Goal: Transaction & Acquisition: Purchase product/service

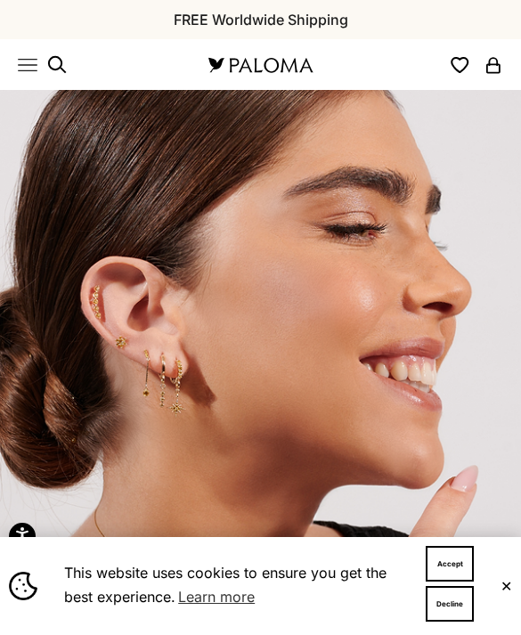
click at [510, 580] on button "✕" at bounding box center [506, 585] width 12 height 11
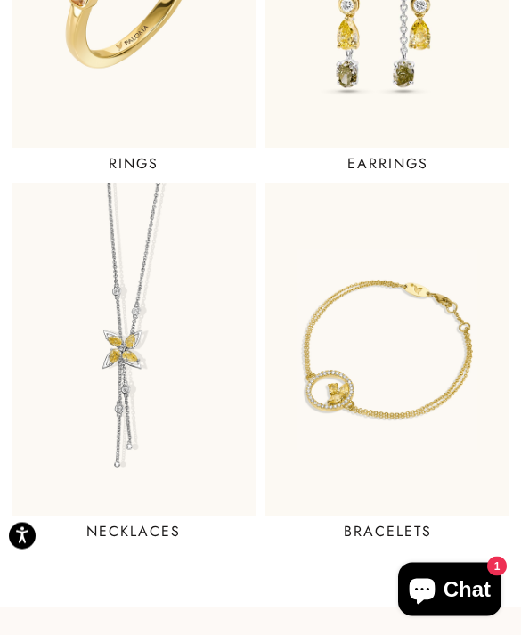
scroll to position [1086, 0]
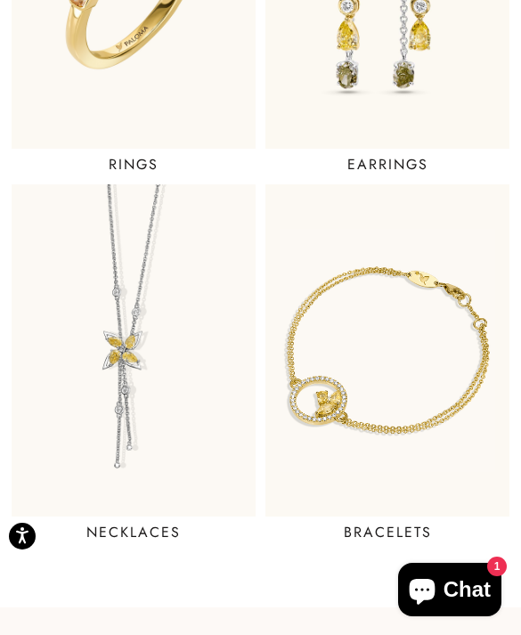
click at [445, 449] on img at bounding box center [387, 350] width 293 height 398
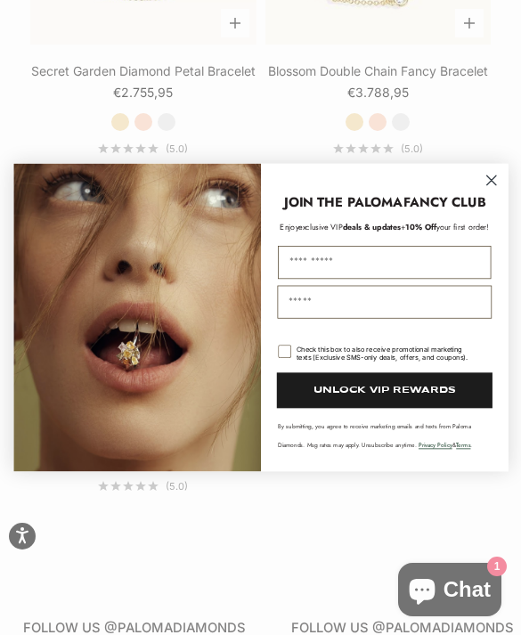
scroll to position [1762, 0]
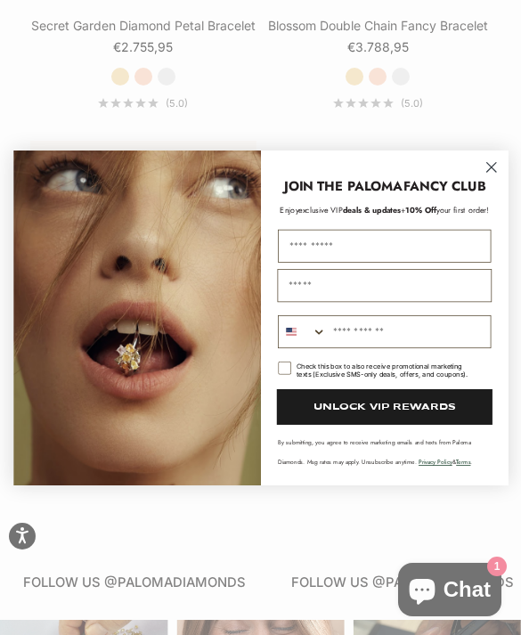
click at [492, 158] on circle "Close dialog" at bounding box center [491, 167] width 22 height 22
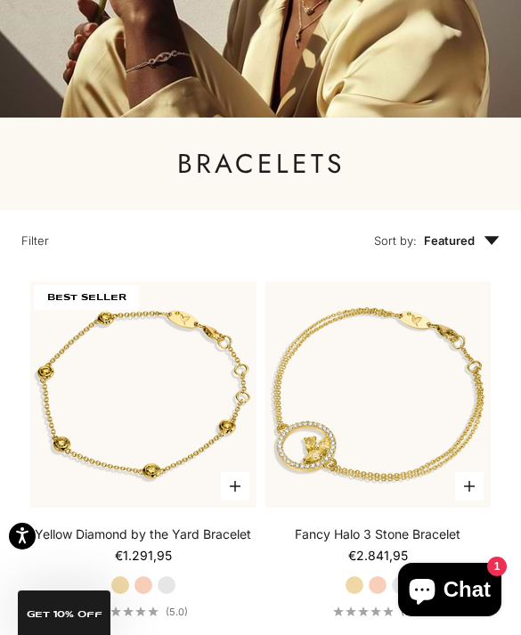
scroll to position [0, 0]
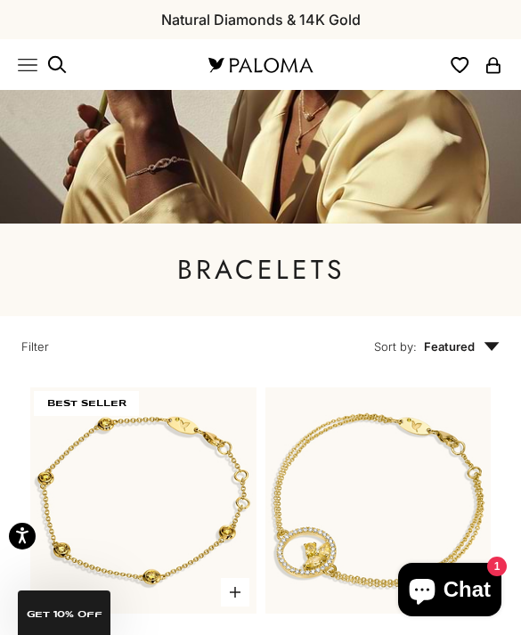
click at [29, 64] on icon "Primary navigation" at bounding box center [28, 65] width 18 height 12
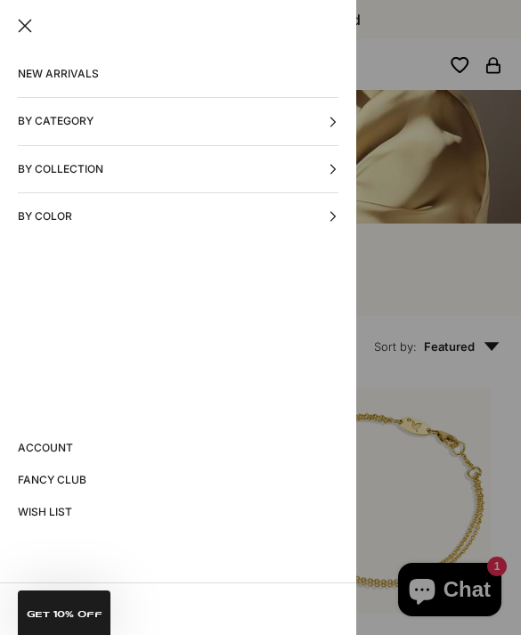
click at [125, 158] on button "By Collection" at bounding box center [178, 169] width 320 height 46
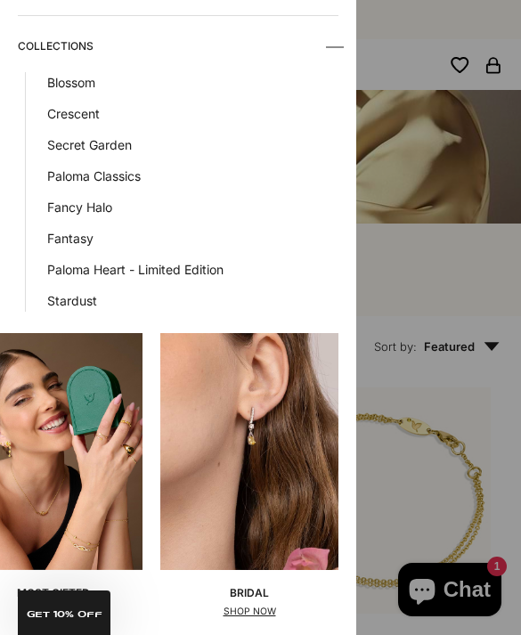
scroll to position [0, 53]
click at [251, 382] on img at bounding box center [249, 452] width 178 height 238
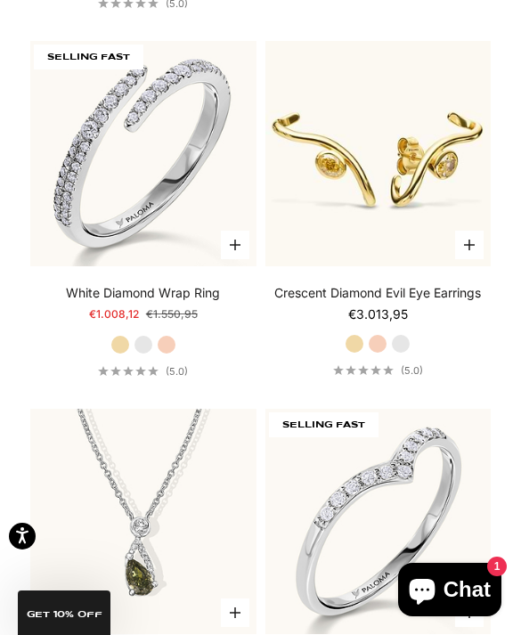
scroll to position [1082, 0]
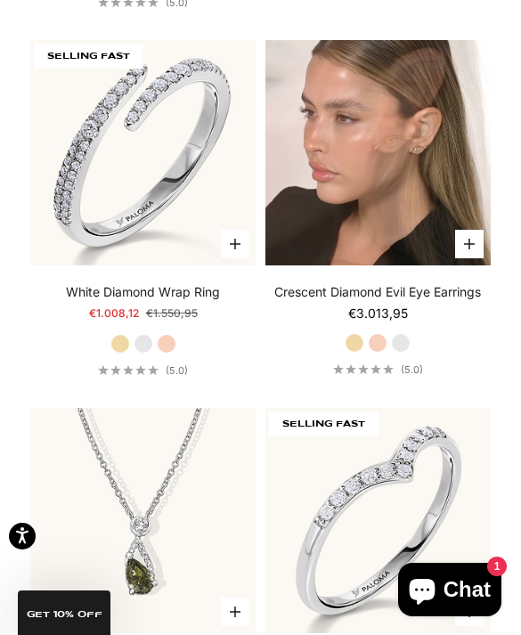
click at [422, 196] on video "#YellowGold\a#RoseGold\a#WhiteGold" at bounding box center [378, 153] width 226 height 226
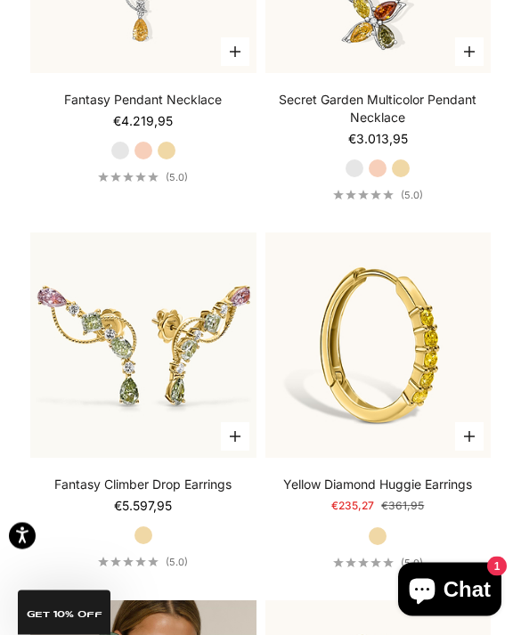
scroll to position [4599, 0]
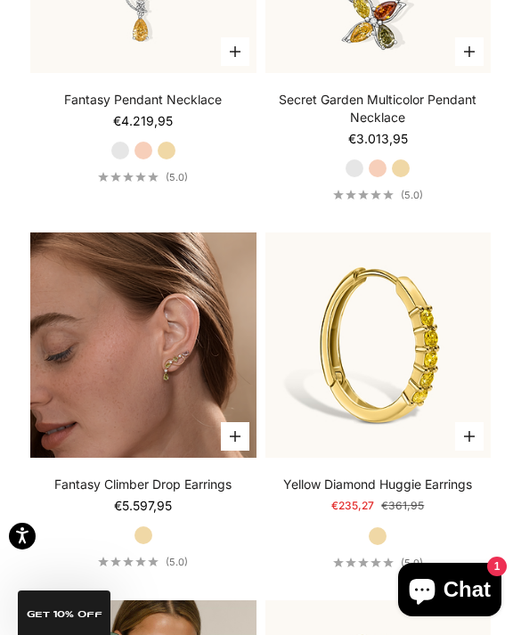
click at [191, 376] on img at bounding box center [143, 345] width 226 height 226
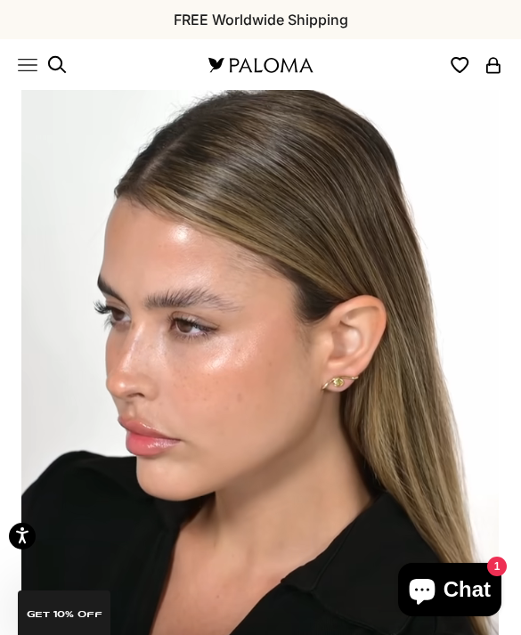
scroll to position [0, 992]
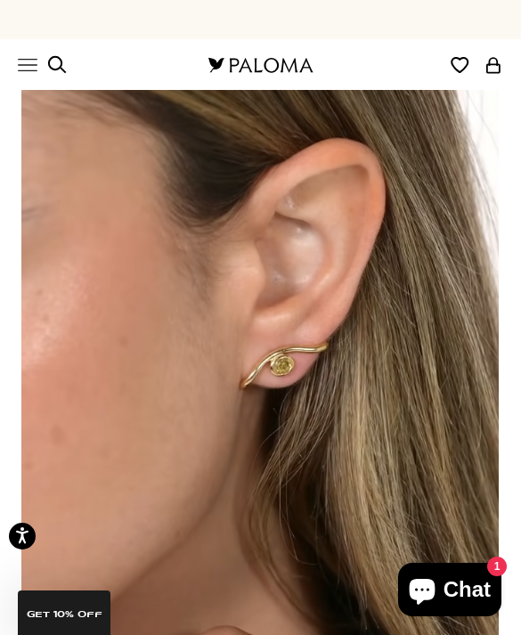
click at [422, 264] on video "#YellowGold\a#RoseGold\a#WhiteGold" at bounding box center [259, 386] width 478 height 592
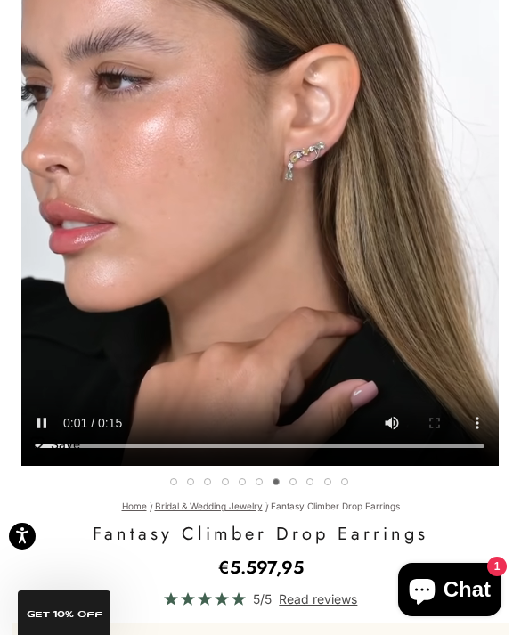
scroll to position [0, 2976]
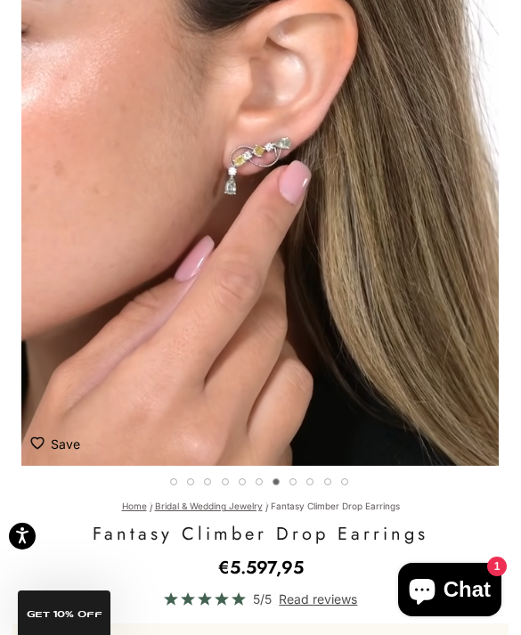
click at [445, 320] on video "#YellowGold\a#RoseGold\a#WhiteGold" at bounding box center [259, 170] width 478 height 592
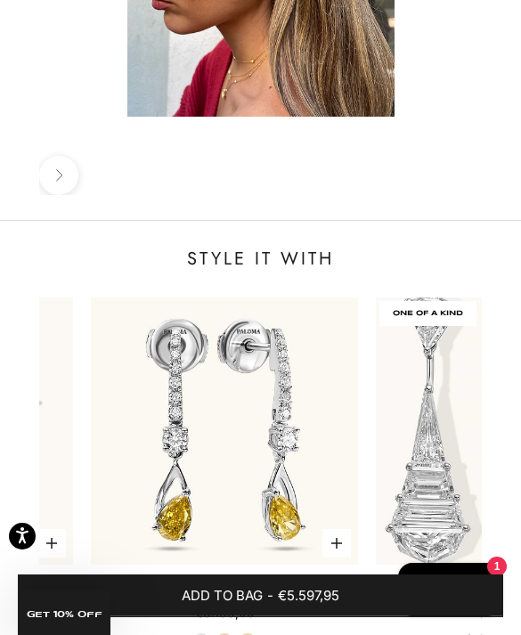
scroll to position [0, 1662]
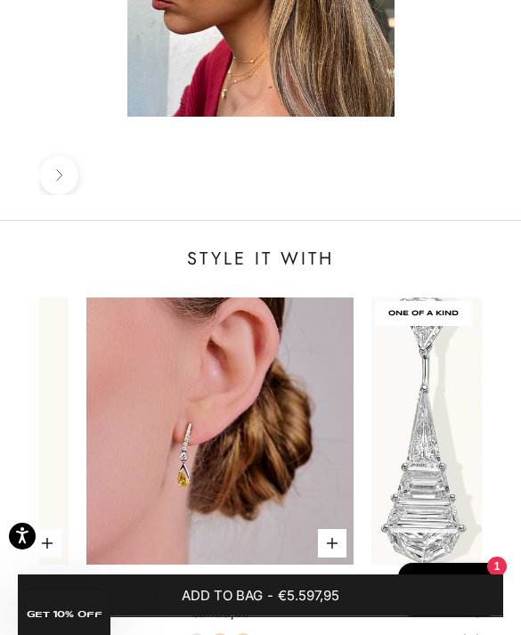
click at [276, 311] on img at bounding box center [219, 430] width 267 height 267
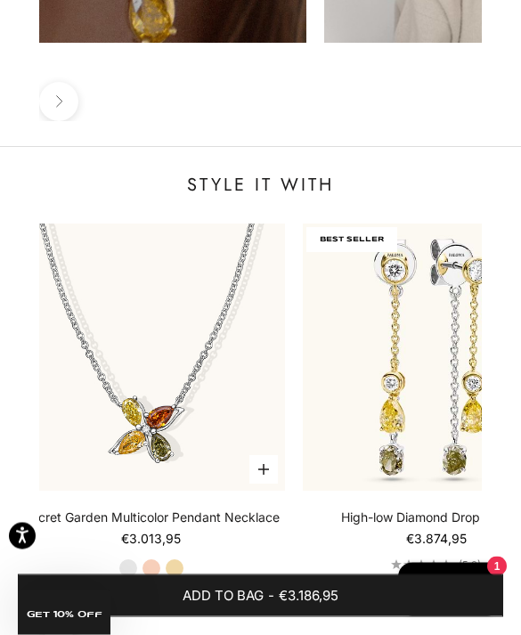
scroll to position [2463, 0]
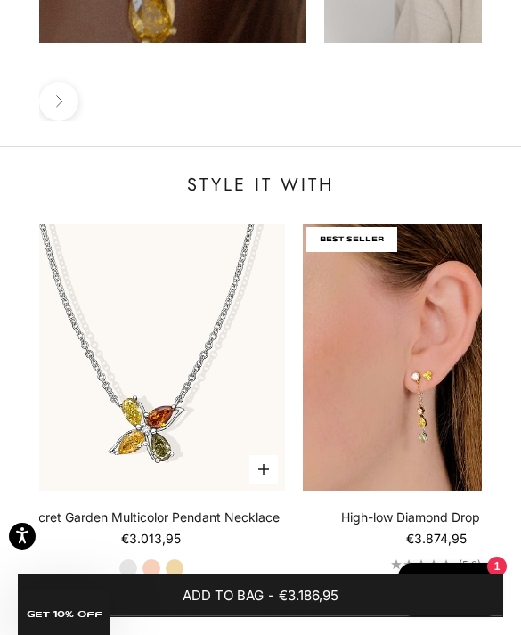
click at [435, 246] on img at bounding box center [436, 356] width 267 height 267
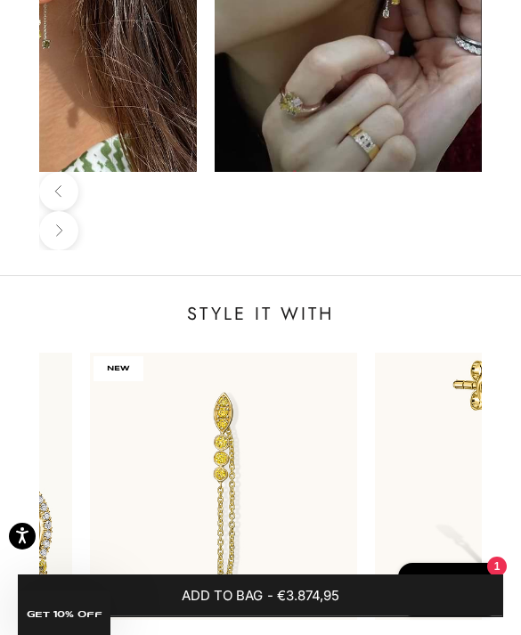
scroll to position [0, 794]
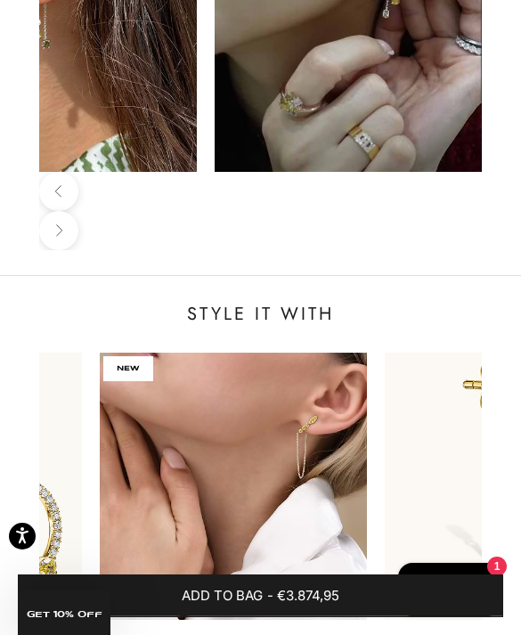
click at [281, 352] on img at bounding box center [233, 485] width 267 height 267
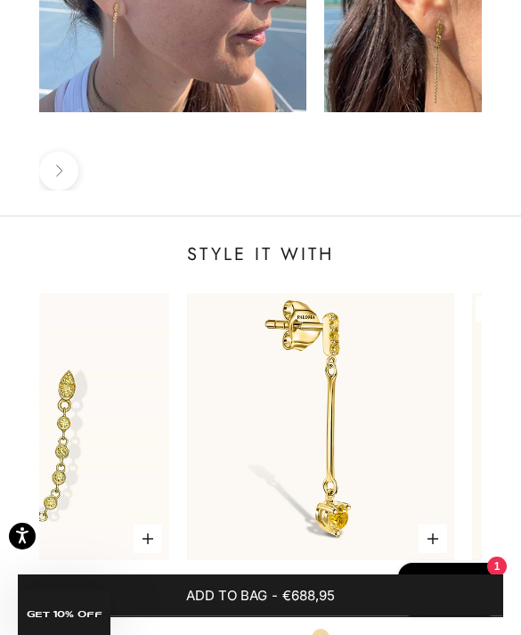
scroll to position [0, 694]
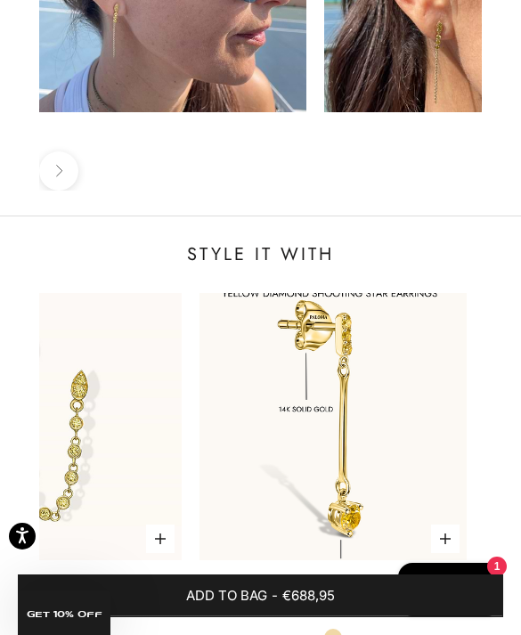
click at [377, 333] on img at bounding box center [332, 426] width 267 height 267
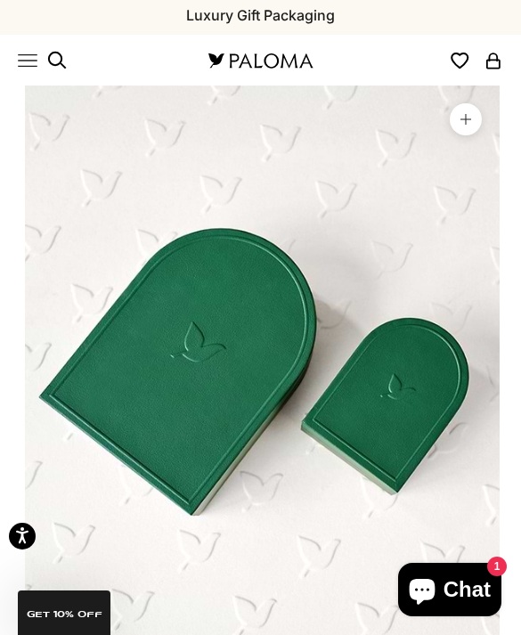
scroll to position [0, 2976]
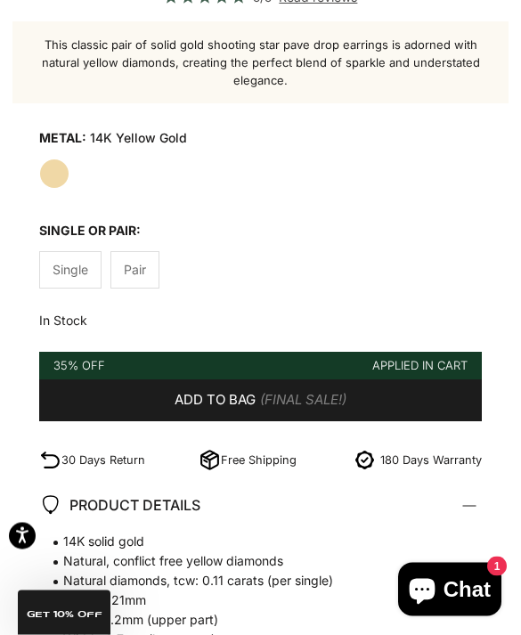
click at [151, 263] on label "Pair" at bounding box center [134, 270] width 49 height 37
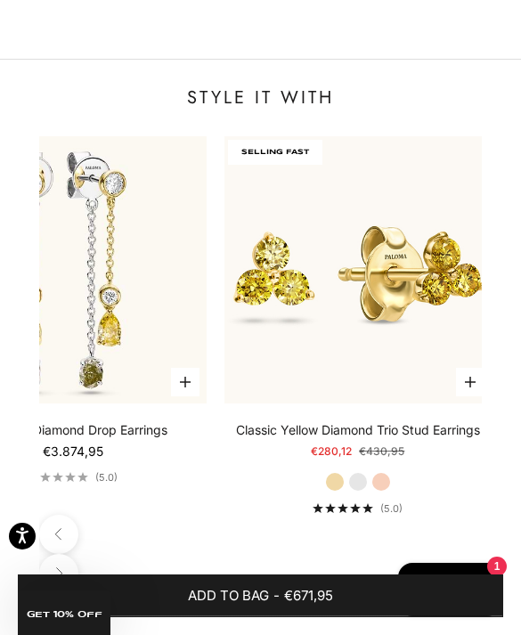
scroll to position [0, 2092]
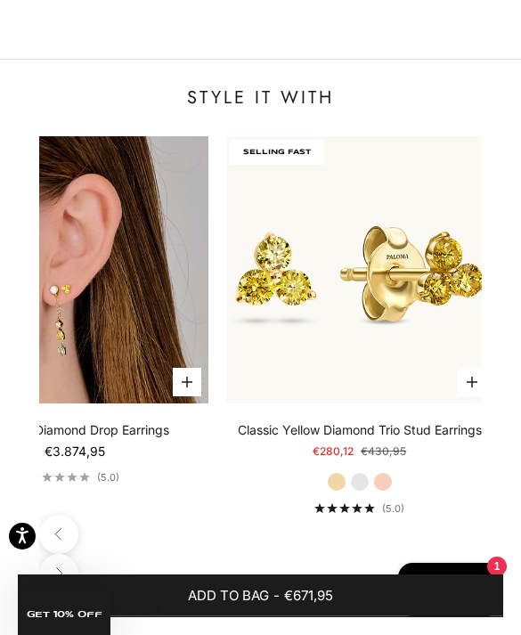
click at [180, 368] on button "Add to bag" at bounding box center [187, 382] width 28 height 28
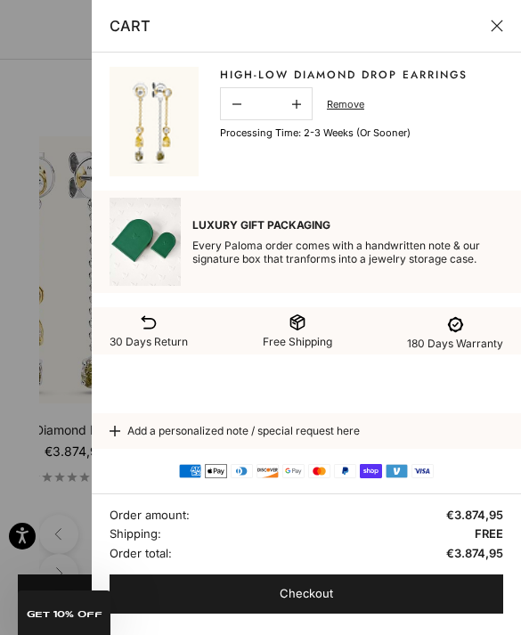
click at [61, 454] on div at bounding box center [260, 317] width 521 height 635
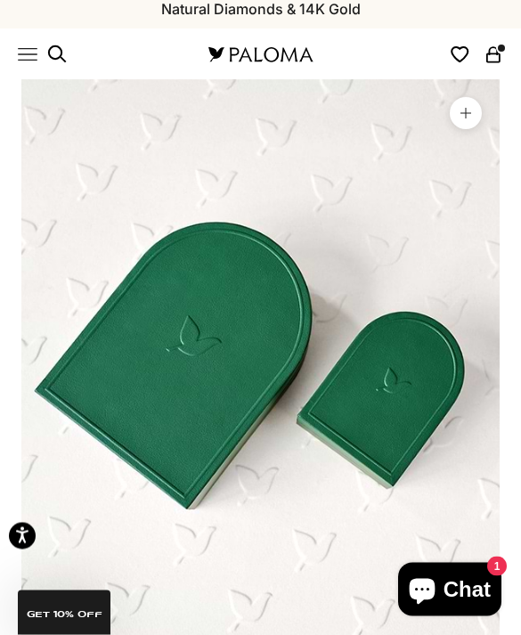
scroll to position [0, 0]
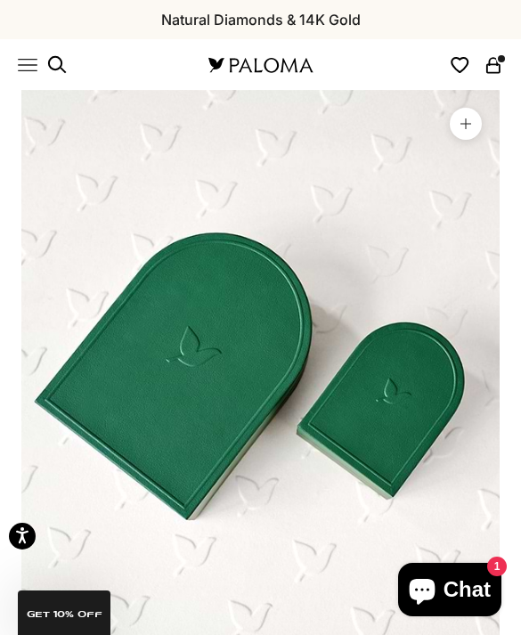
click at [26, 58] on icon "Primary navigation" at bounding box center [28, 65] width 20 height 20
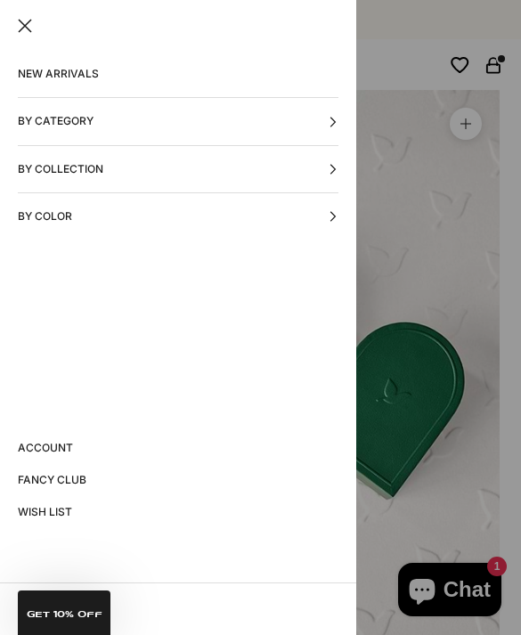
click at [127, 118] on button "By Category" at bounding box center [178, 121] width 320 height 46
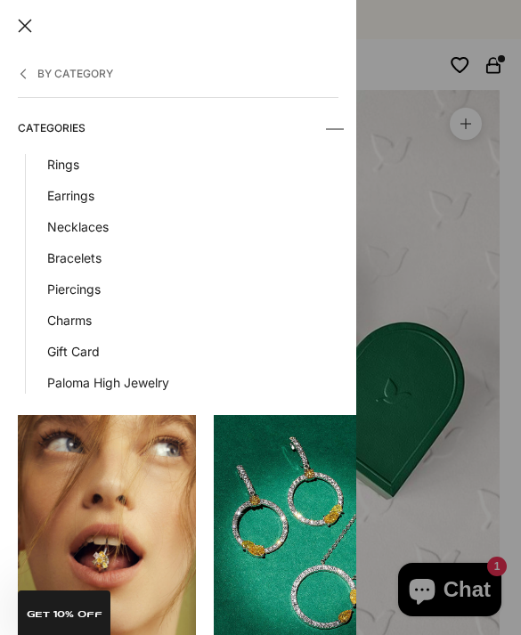
click at [20, 19] on button "Close" at bounding box center [25, 26] width 14 height 14
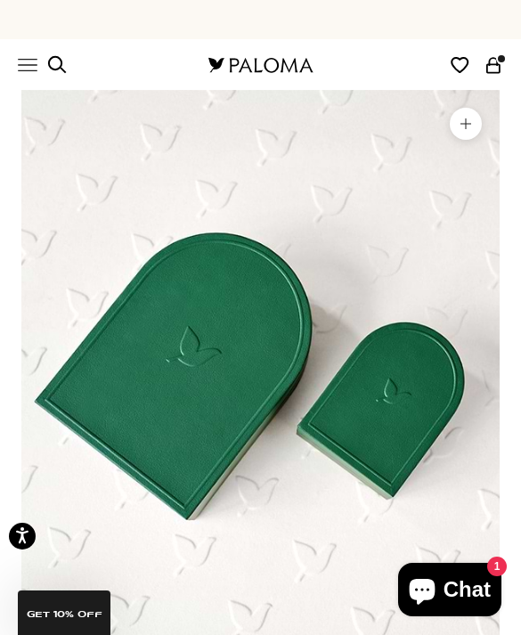
click at [27, 61] on icon "Primary navigation" at bounding box center [28, 65] width 20 height 20
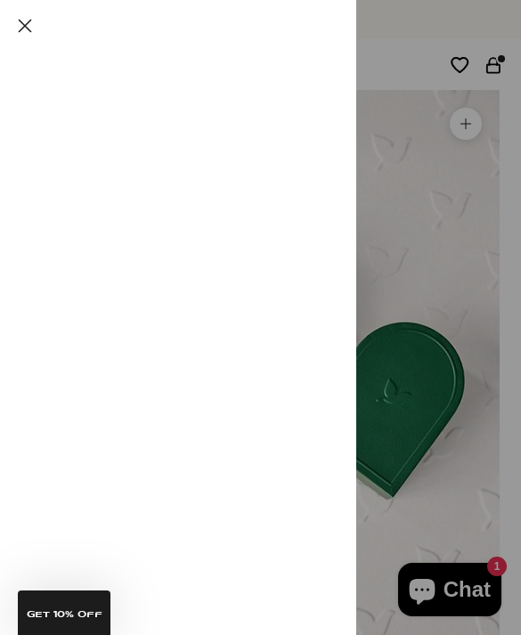
click at [83, 123] on button "By Category" at bounding box center [178, 121] width 320 height 46
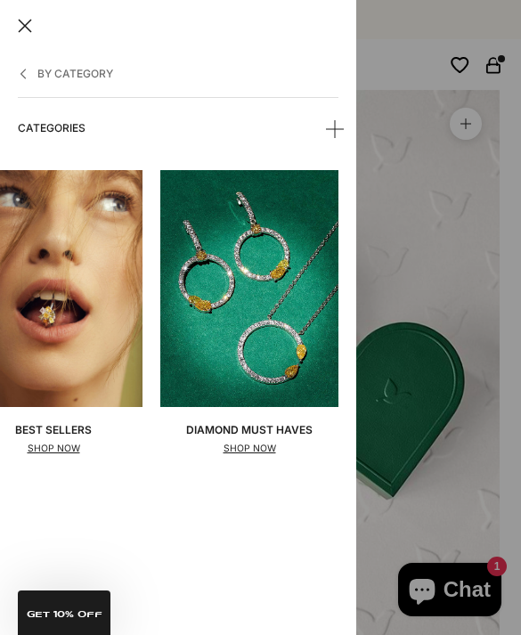
scroll to position [0, 53]
click at [28, 69] on icon "button" at bounding box center [23, 74] width 11 height 11
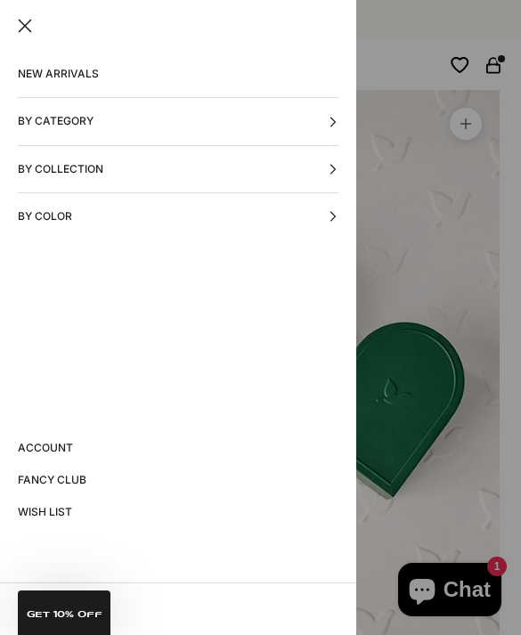
click at [101, 174] on button "By Collection" at bounding box center [178, 169] width 320 height 46
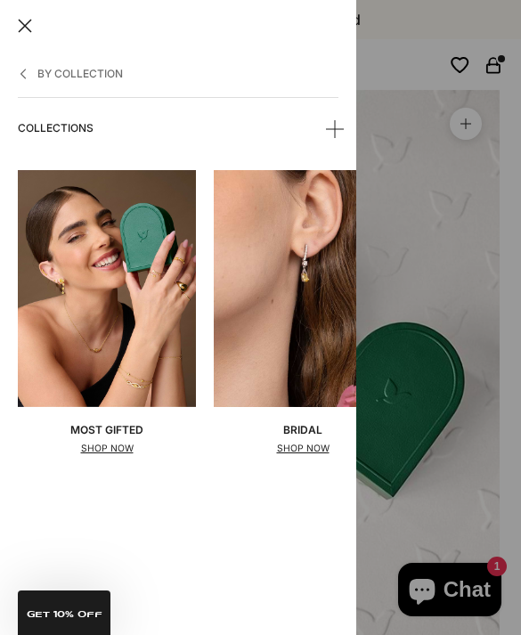
click at [19, 19] on button "Close" at bounding box center [25, 26] width 14 height 14
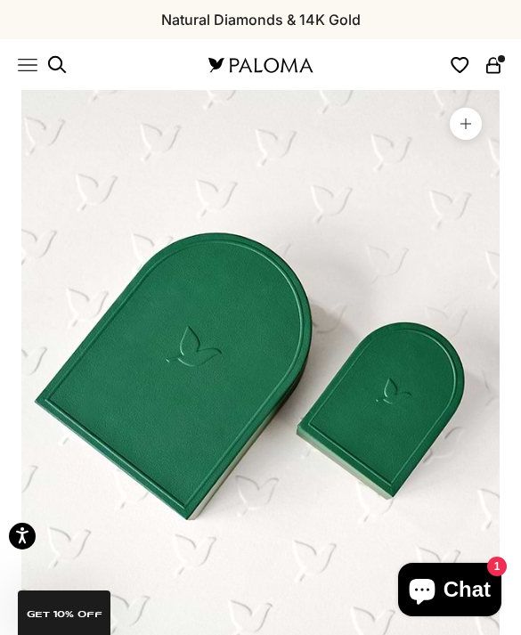
click at [27, 64] on icon "Primary navigation" at bounding box center [28, 65] width 18 height 12
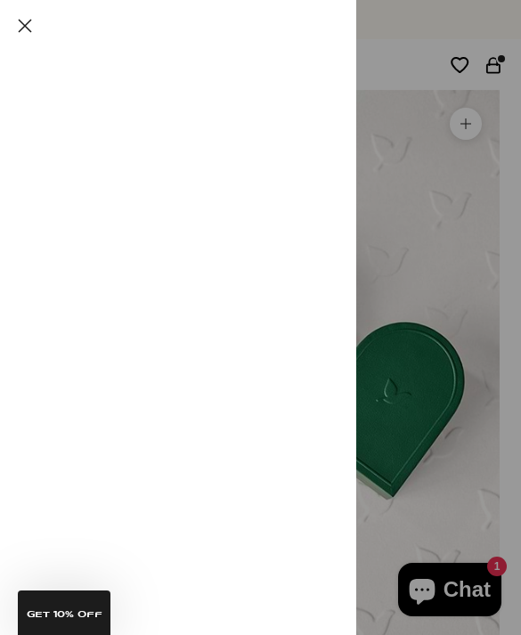
click at [127, 118] on button "By Category" at bounding box center [178, 121] width 320 height 46
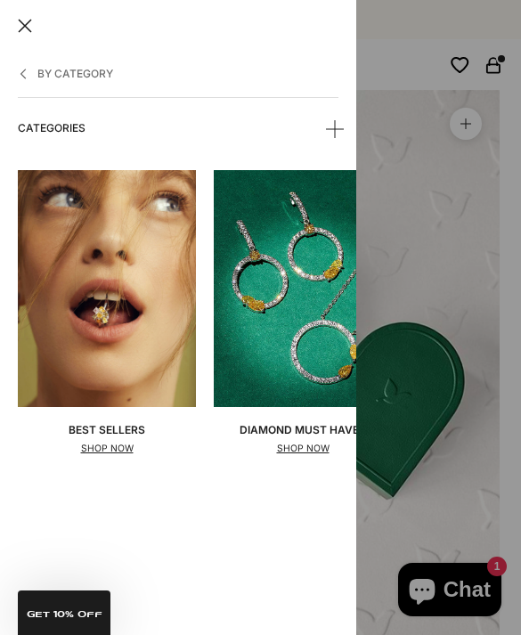
click at [25, 77] on icon "button" at bounding box center [23, 74] width 11 height 11
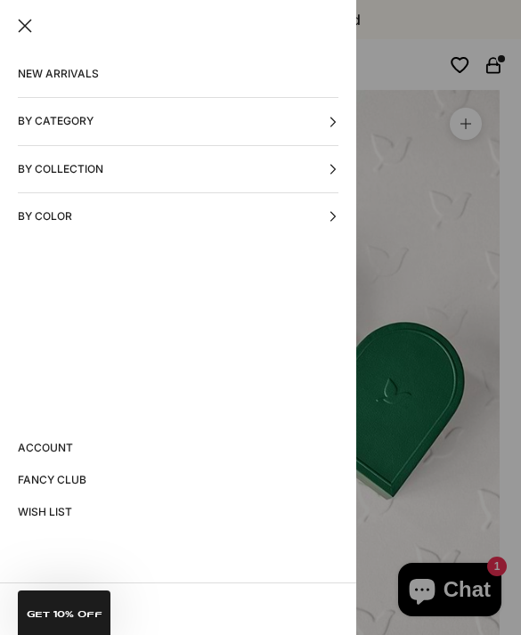
click at [138, 126] on button "By Category" at bounding box center [178, 121] width 320 height 46
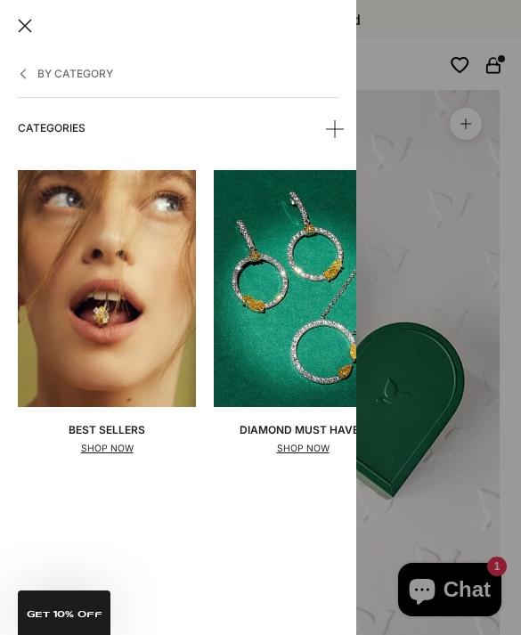
click at [336, 114] on summary "Categories" at bounding box center [178, 128] width 320 height 46
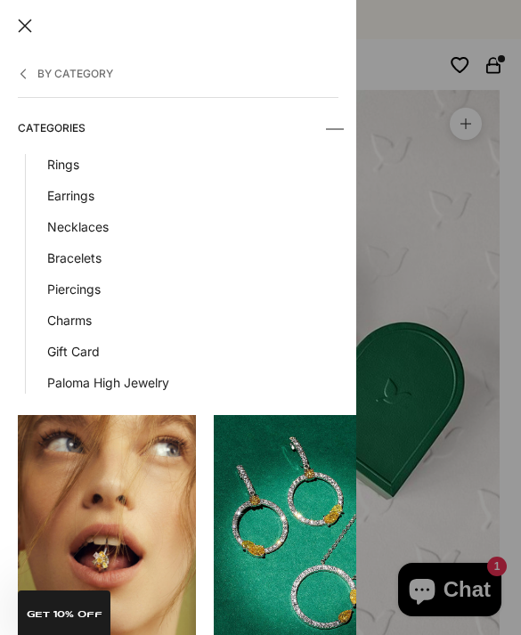
click at [85, 197] on link "Earrings" at bounding box center [192, 195] width 291 height 20
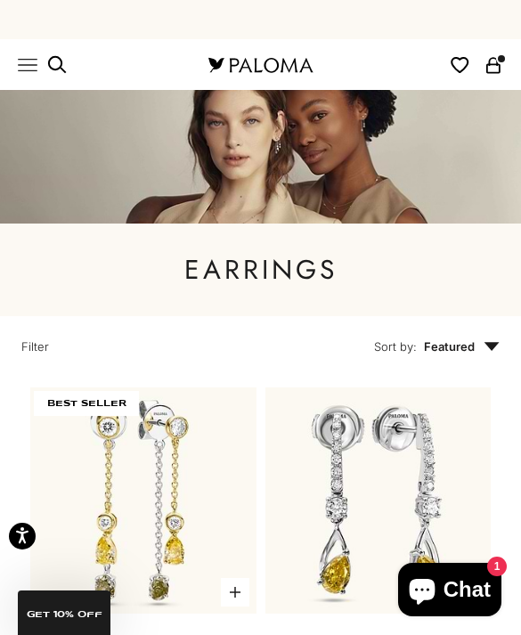
click at [32, 49] on x-header "Paloma Diamonds Open navigation menu Open search NEW ARRIVALS By Category Categ…" at bounding box center [260, 64] width 521 height 51
click at [28, 61] on icon "Primary navigation" at bounding box center [28, 65] width 20 height 20
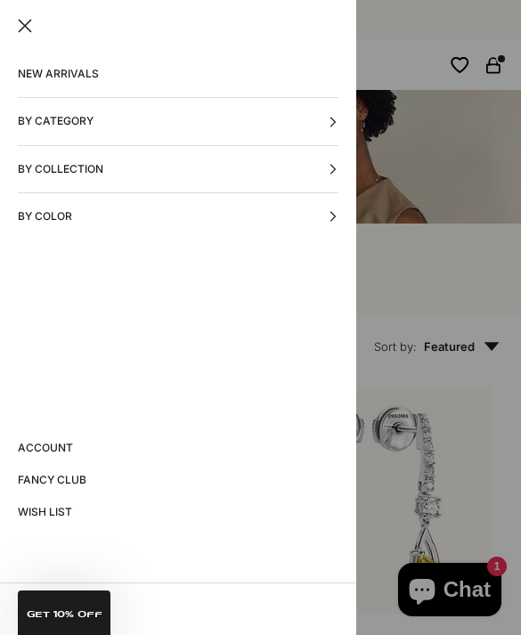
click at [158, 114] on button "By Category" at bounding box center [178, 121] width 320 height 46
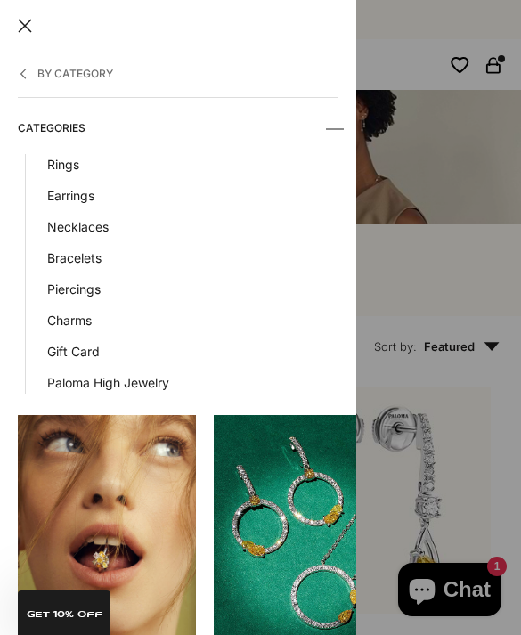
click at [71, 315] on link "Charms" at bounding box center [192, 320] width 291 height 20
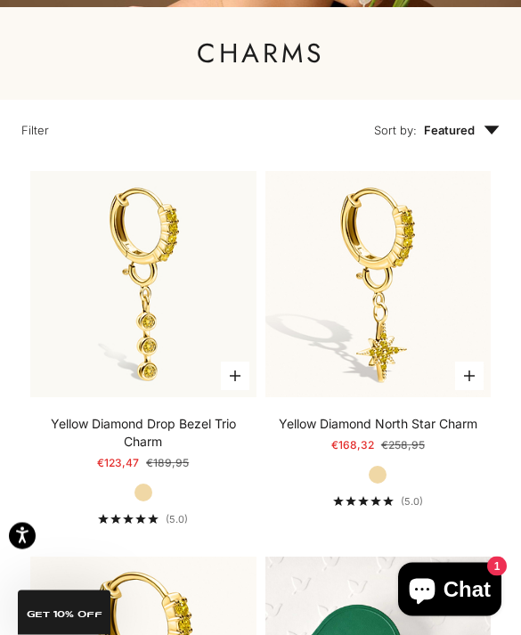
scroll to position [216, 0]
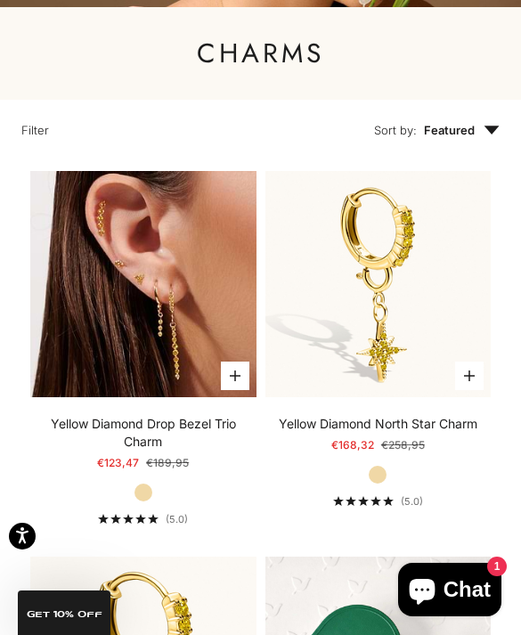
click at [190, 328] on img at bounding box center [143, 284] width 226 height 226
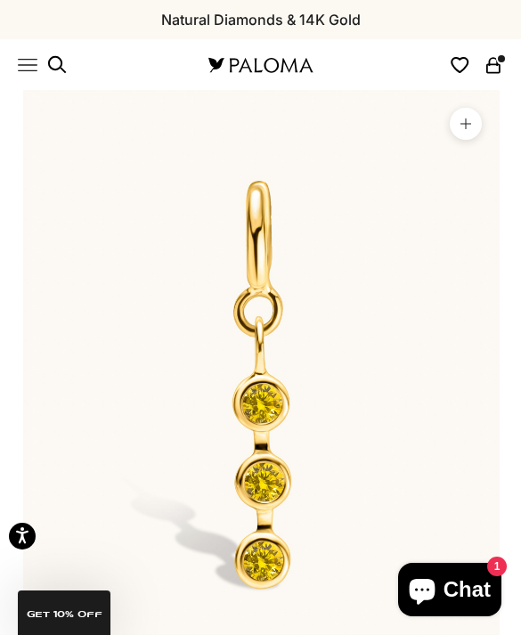
scroll to position [0, 3472]
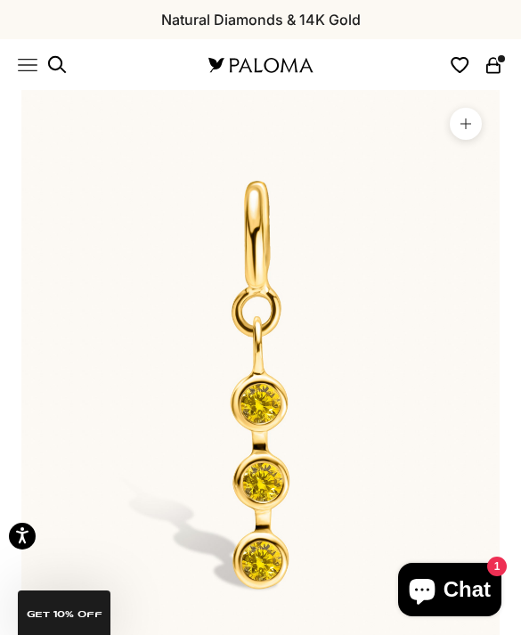
click at [29, 58] on icon "Primary navigation" at bounding box center [28, 65] width 20 height 20
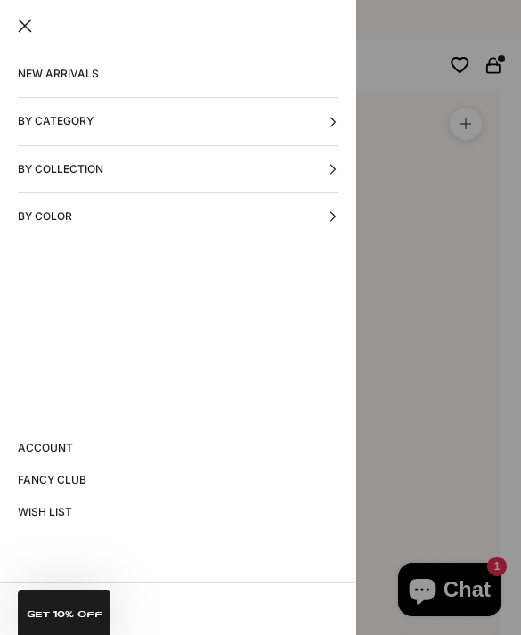
click at [132, 122] on button "By Category" at bounding box center [178, 121] width 320 height 46
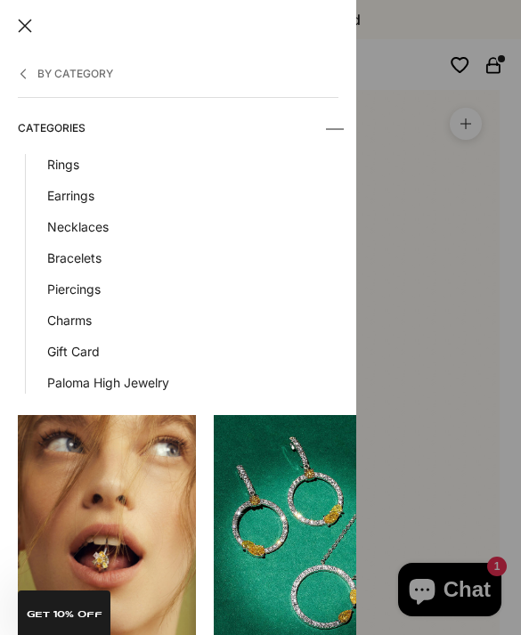
click at [94, 285] on link "Piercings" at bounding box center [192, 289] width 291 height 20
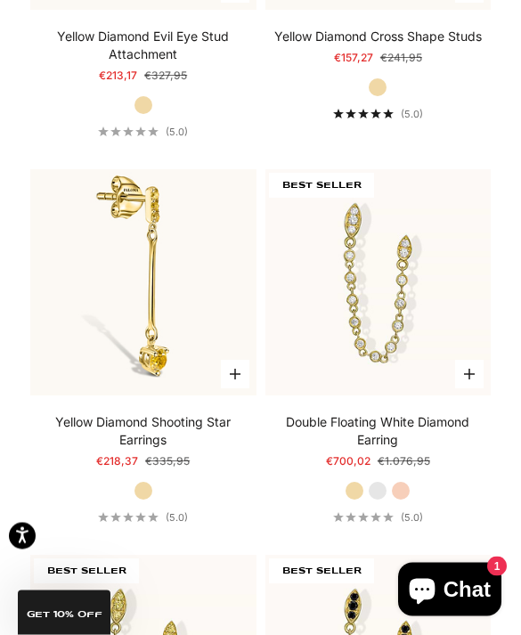
scroll to position [1339, 0]
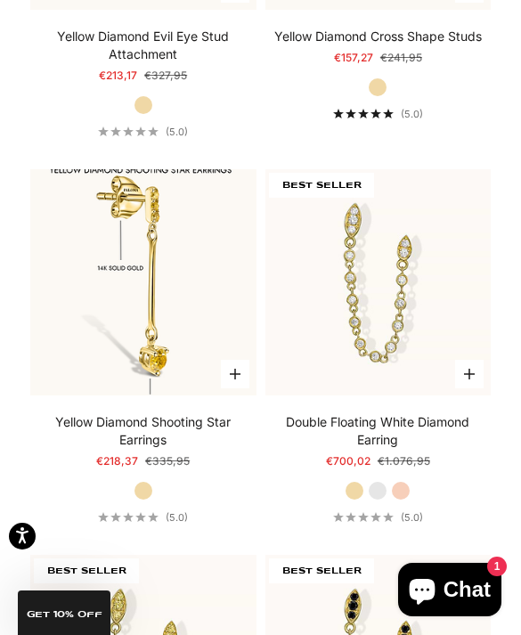
click at [172, 259] on img at bounding box center [143, 282] width 226 height 226
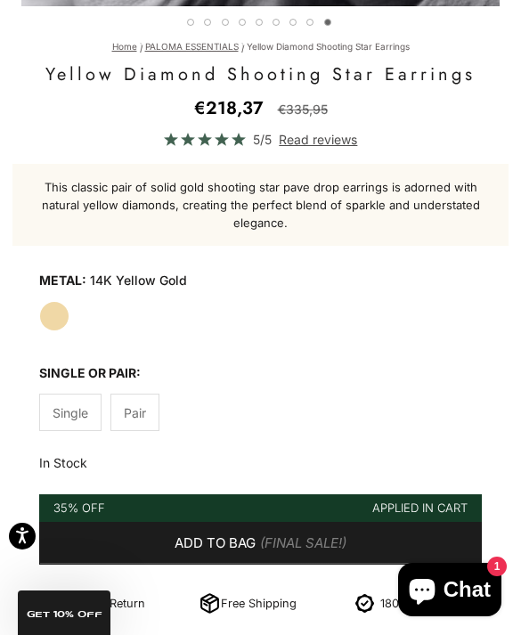
scroll to position [701, 0]
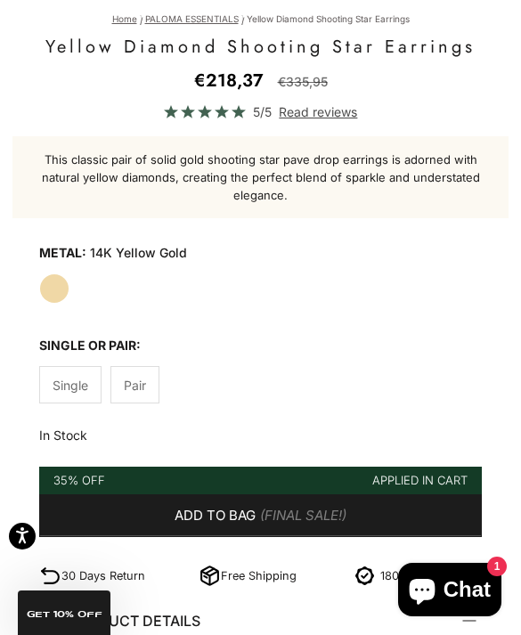
click at [151, 387] on label "Pair" at bounding box center [134, 384] width 49 height 37
click at [145, 366] on label "Pair" at bounding box center [134, 384] width 49 height 37
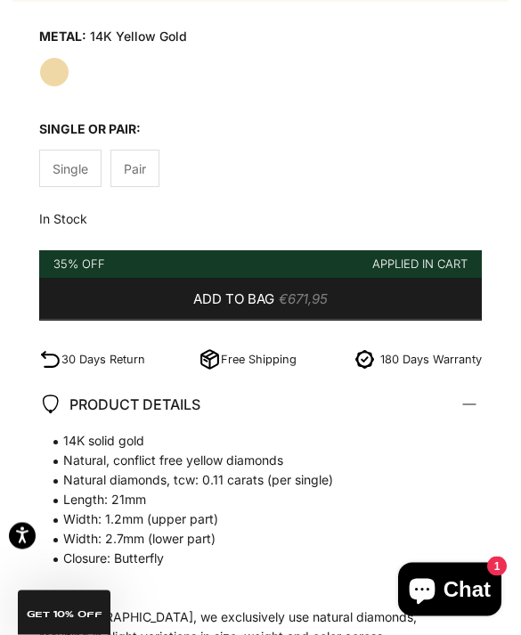
scroll to position [918, 0]
click at [320, 291] on span "€671,95" at bounding box center [303, 299] width 49 height 22
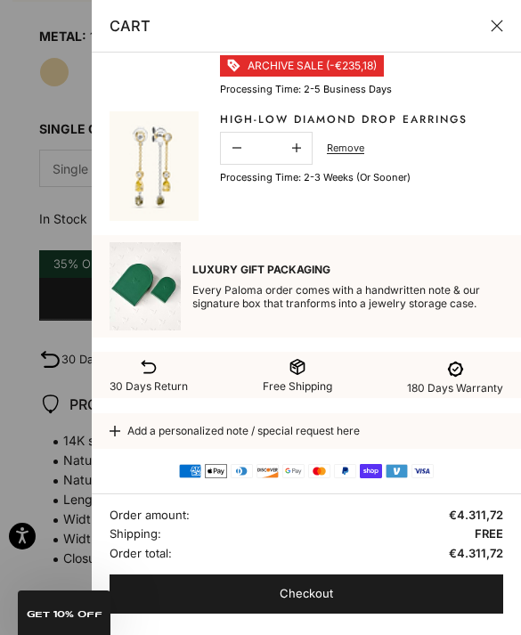
scroll to position [117, 0]
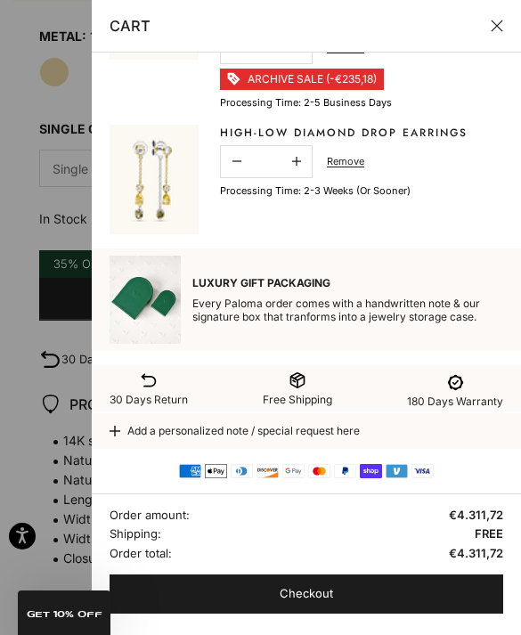
click at [419, 126] on link "High-low Diamond Drop Earrings" at bounding box center [343, 133] width 247 height 16
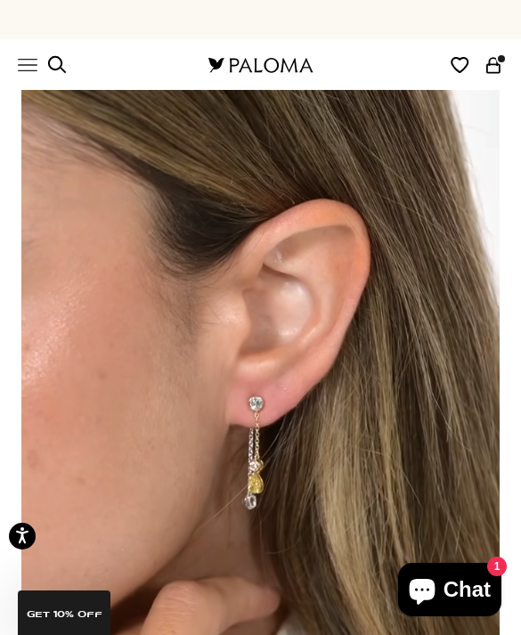
click at [500, 62] on icon "Secondary navigation" at bounding box center [493, 65] width 20 height 20
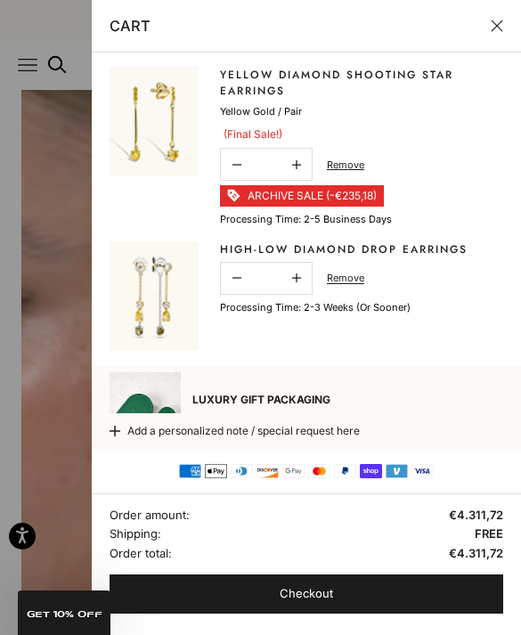
click at [345, 283] on link "Remove" at bounding box center [345, 278] width 37 height 16
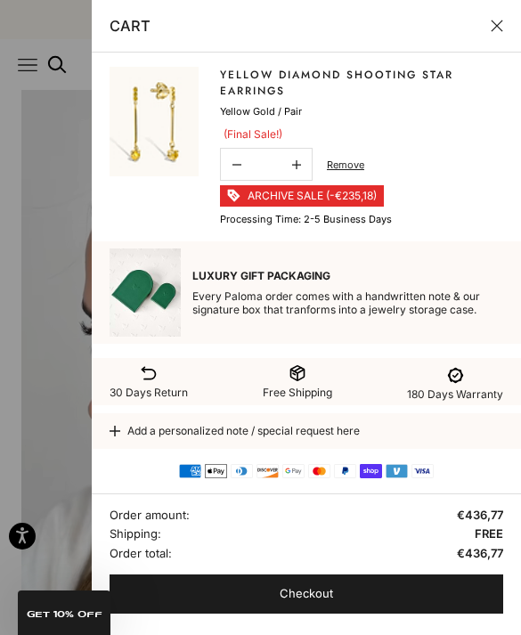
click at [490, 20] on button "Close" at bounding box center [496, 26] width 12 height 12
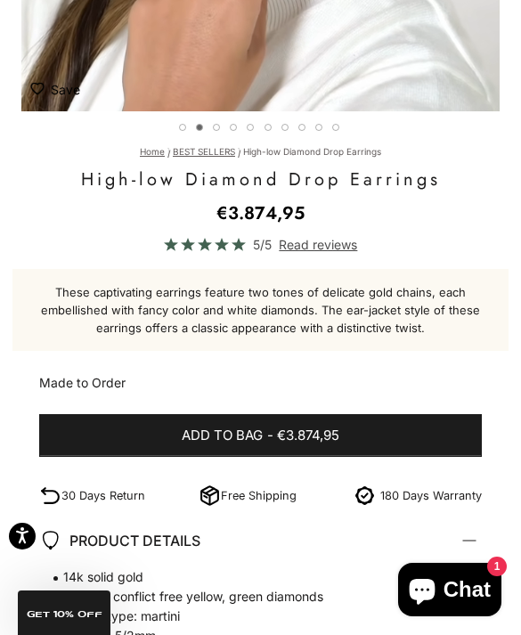
scroll to position [571, 0]
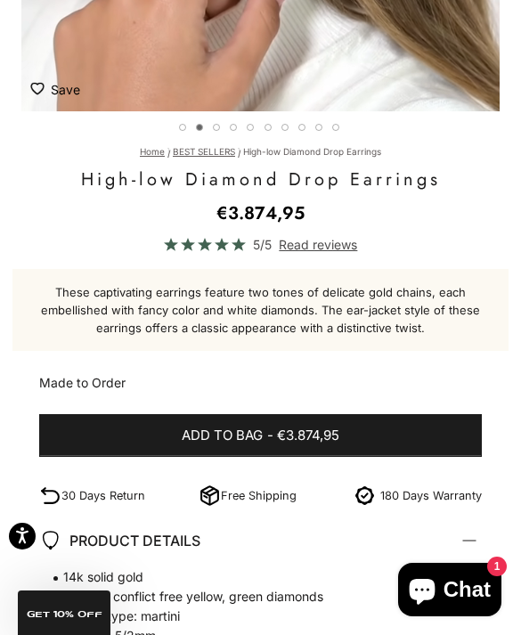
click at [312, 422] on button "Add to bag - €3.874,95" at bounding box center [260, 435] width 442 height 43
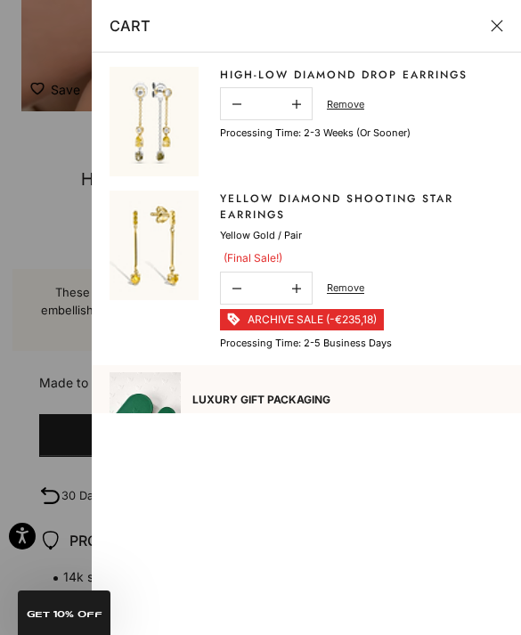
click at [336, 440] on div "Luxury Gift Packaging Every Paloma order comes with a handwritten note & our si…" at bounding box center [305, 416] width 393 height 88
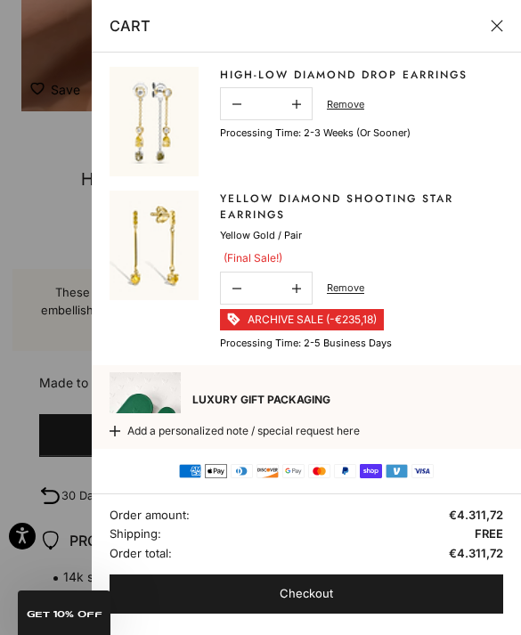
click at [52, 388] on div at bounding box center [260, 317] width 521 height 635
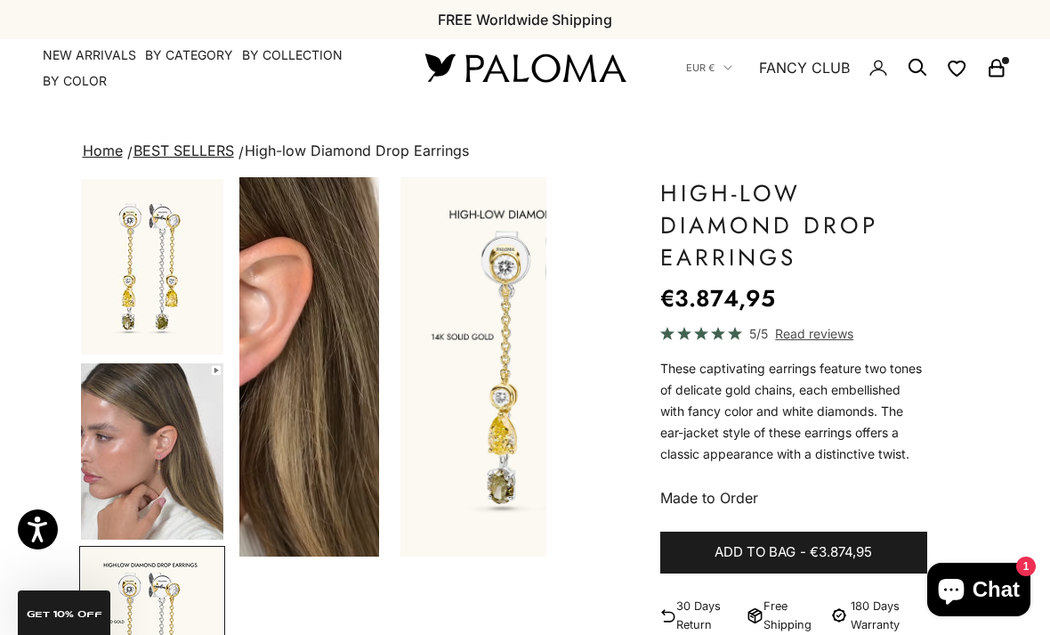
scroll to position [0, 0]
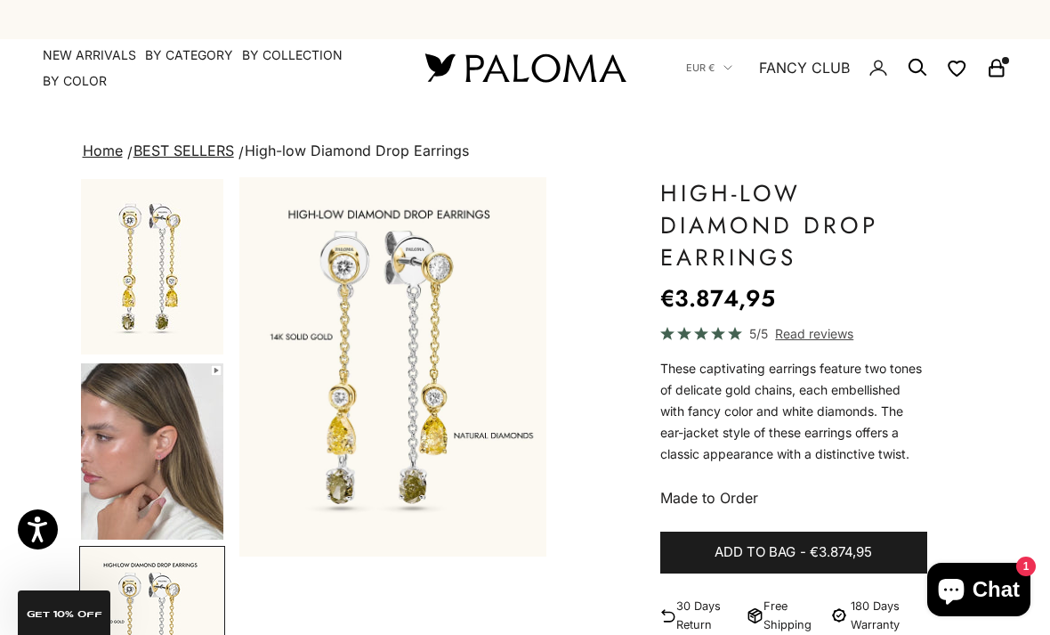
click at [520, 59] on icon "Secondary navigation" at bounding box center [996, 67] width 21 height 21
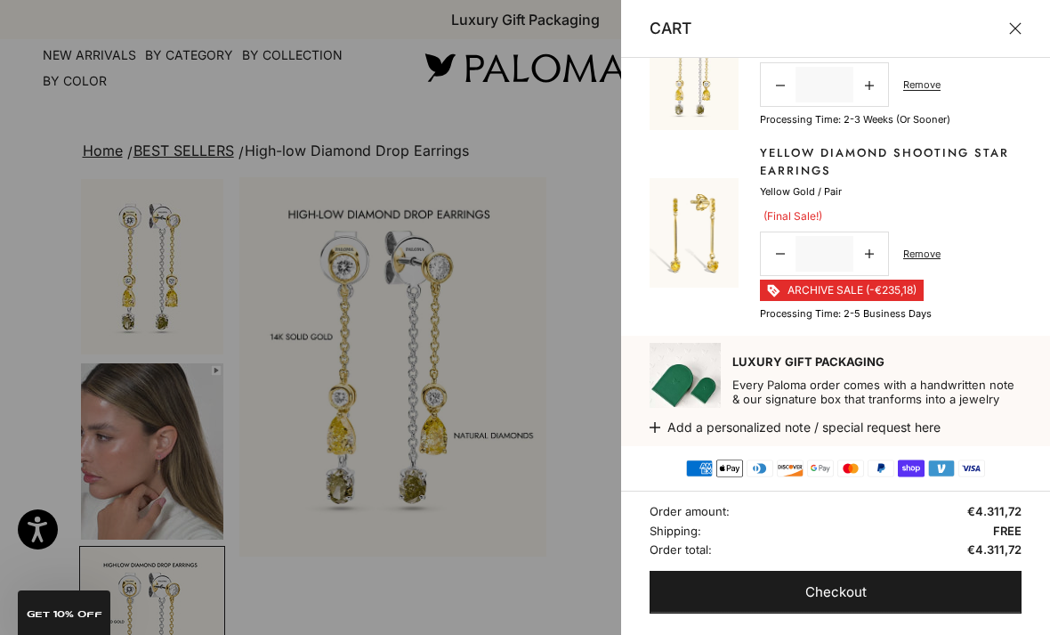
scroll to position [51, 0]
click at [520, 250] on link "Remove" at bounding box center [921, 255] width 37 height 16
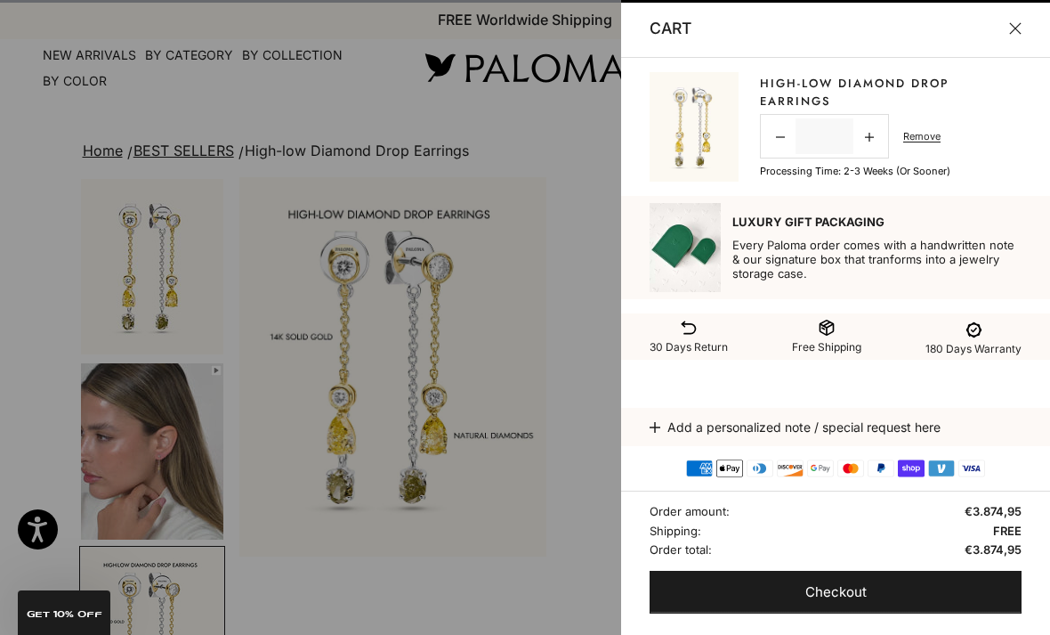
scroll to position [0, 0]
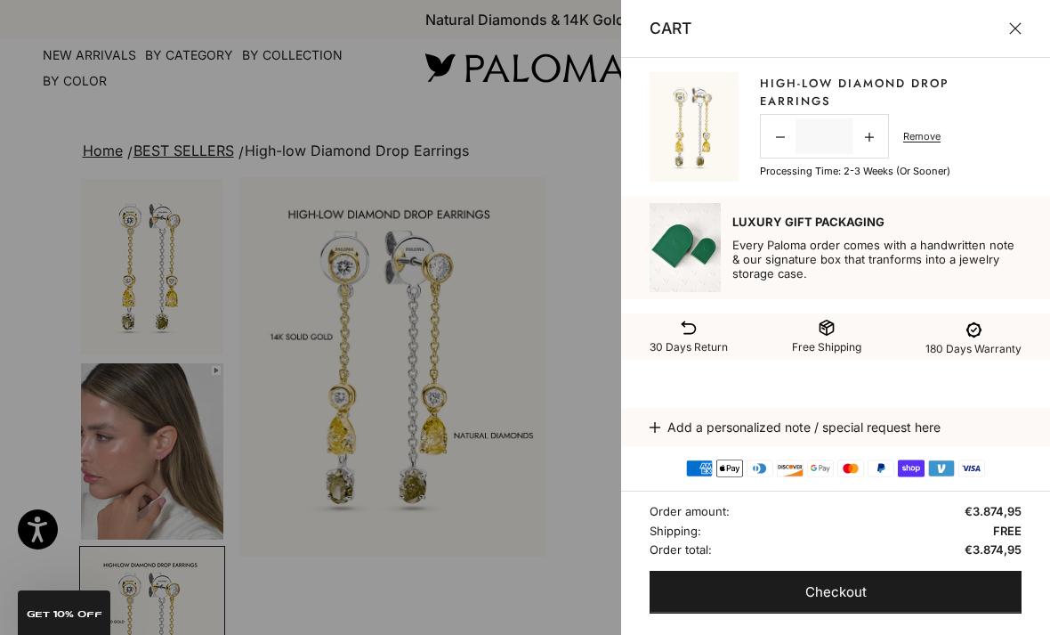
click at [520, 306] on div at bounding box center [525, 317] width 1050 height 635
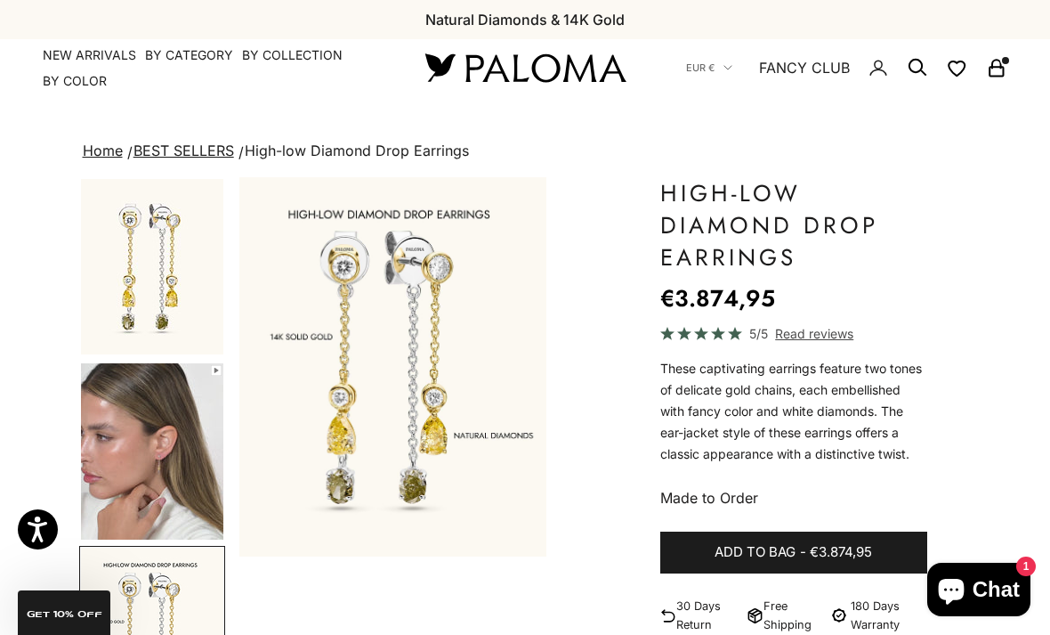
click at [214, 456] on img "Go to item 2" at bounding box center [152, 451] width 142 height 176
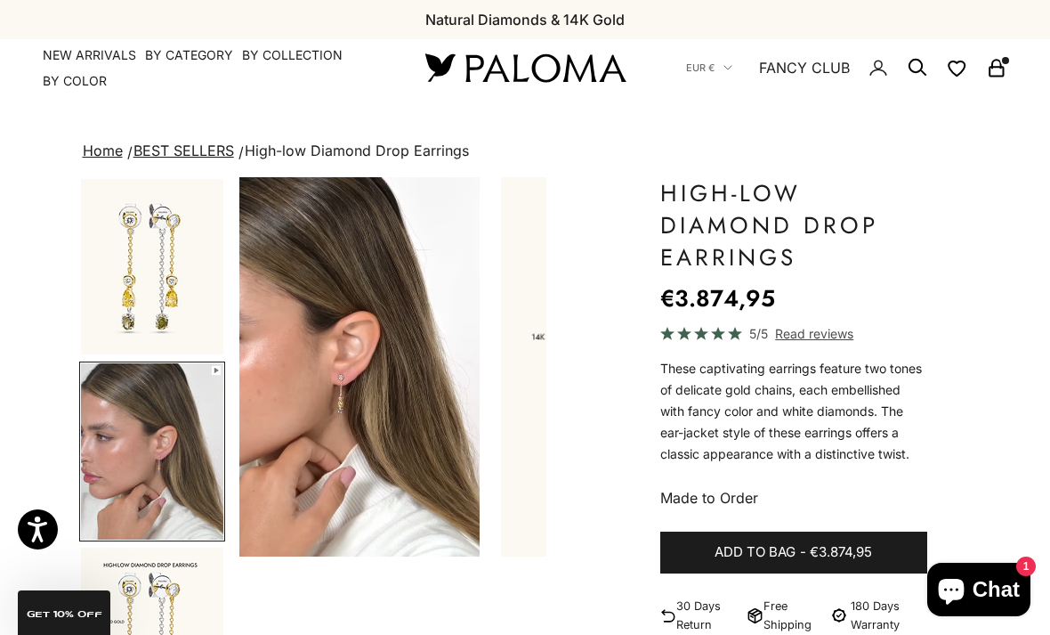
scroll to position [0, 328]
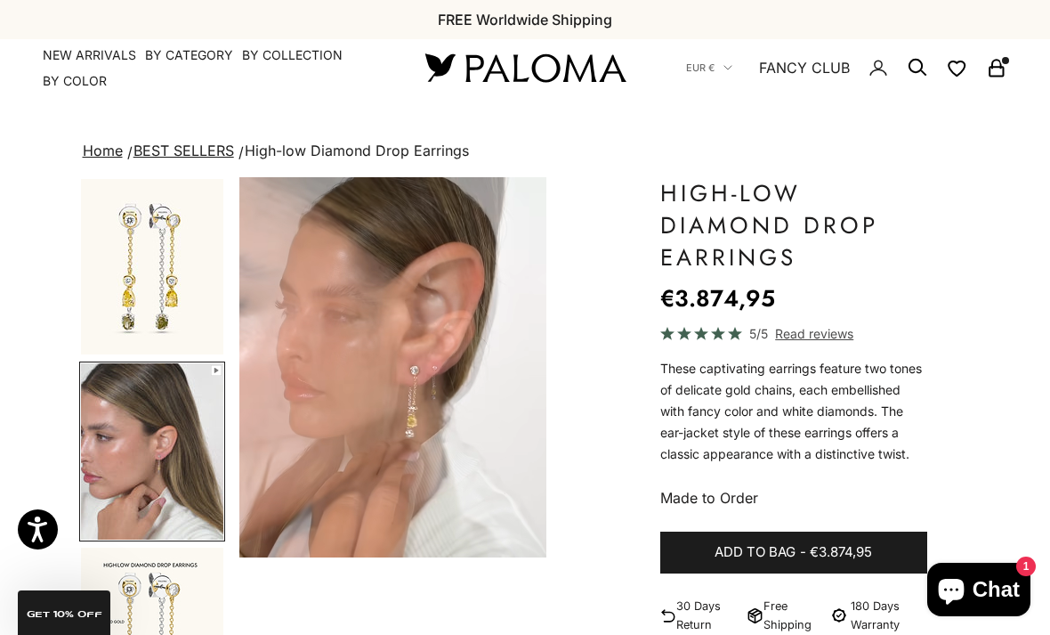
click at [196, 294] on img "Go to item 1" at bounding box center [152, 266] width 142 height 175
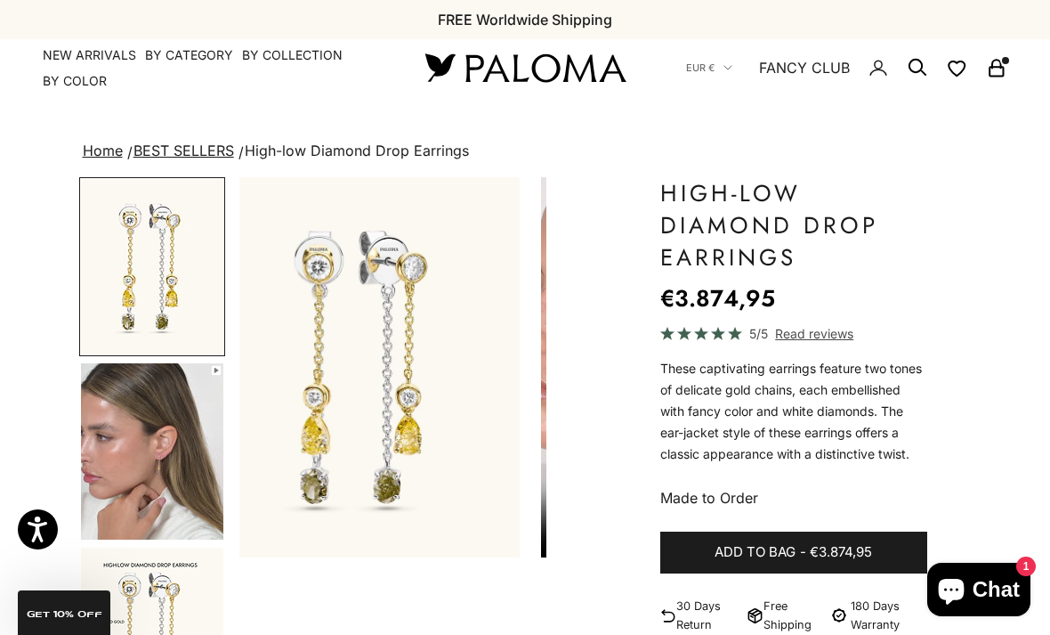
scroll to position [0, 0]
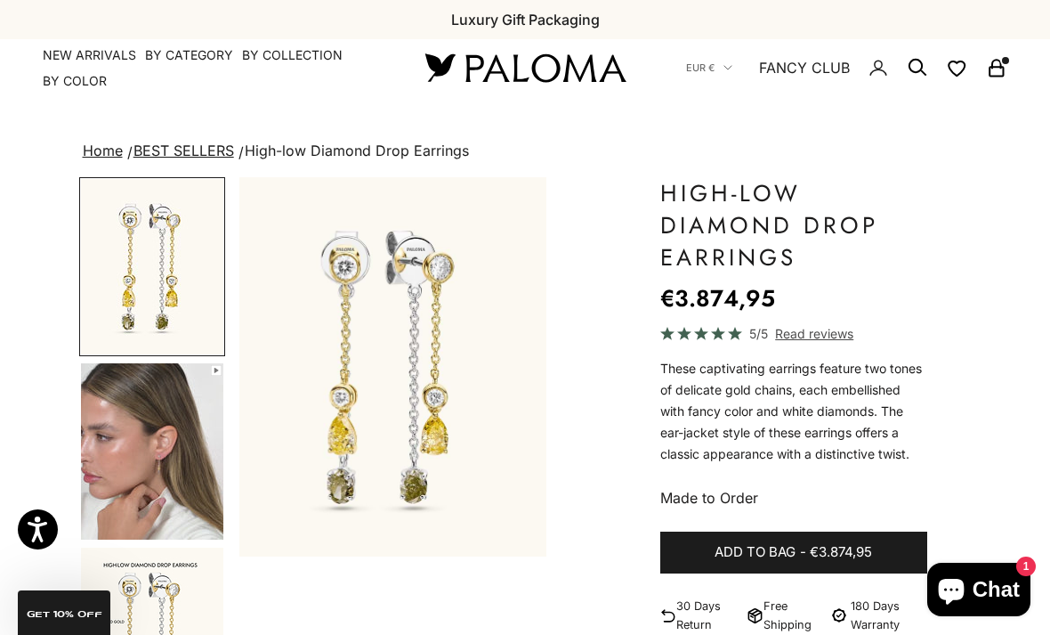
click at [167, 505] on img "Go to item 2" at bounding box center [152, 451] width 142 height 176
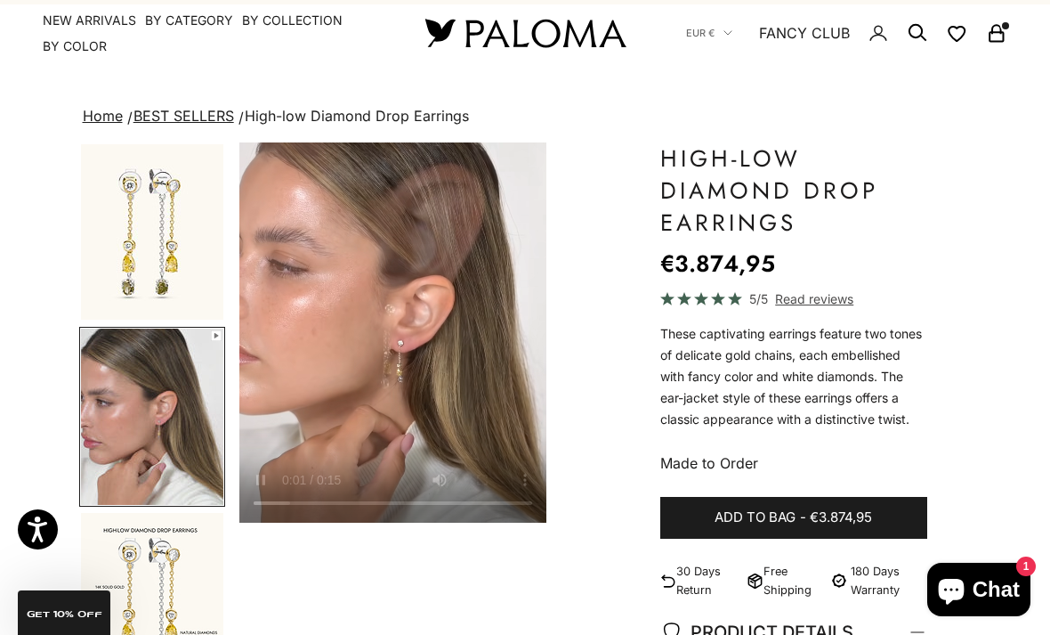
scroll to position [36, 0]
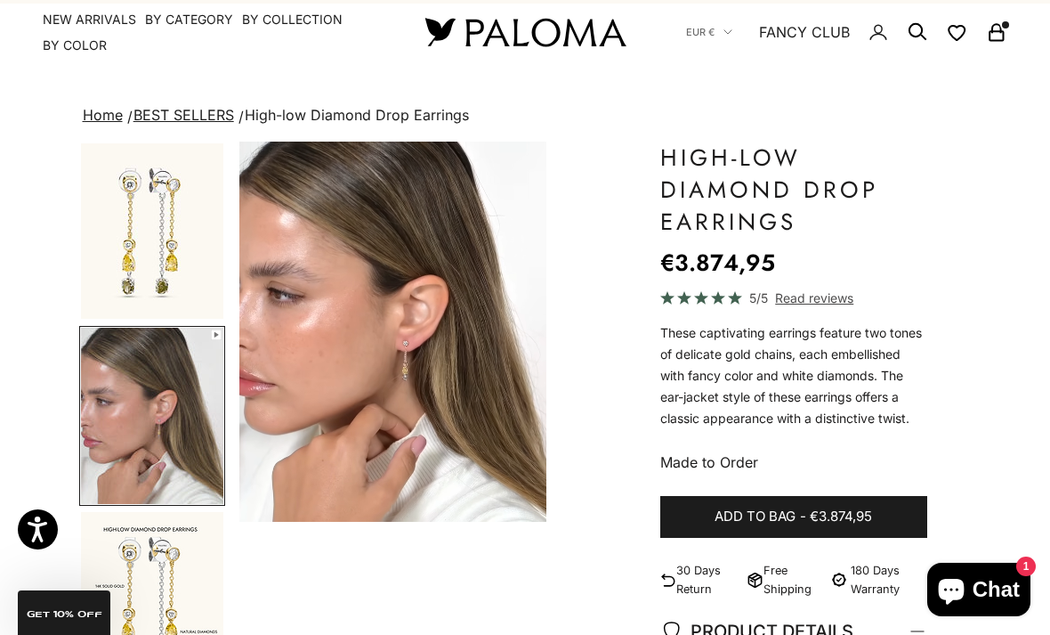
click at [190, 219] on img "Go to item 1" at bounding box center [152, 230] width 142 height 175
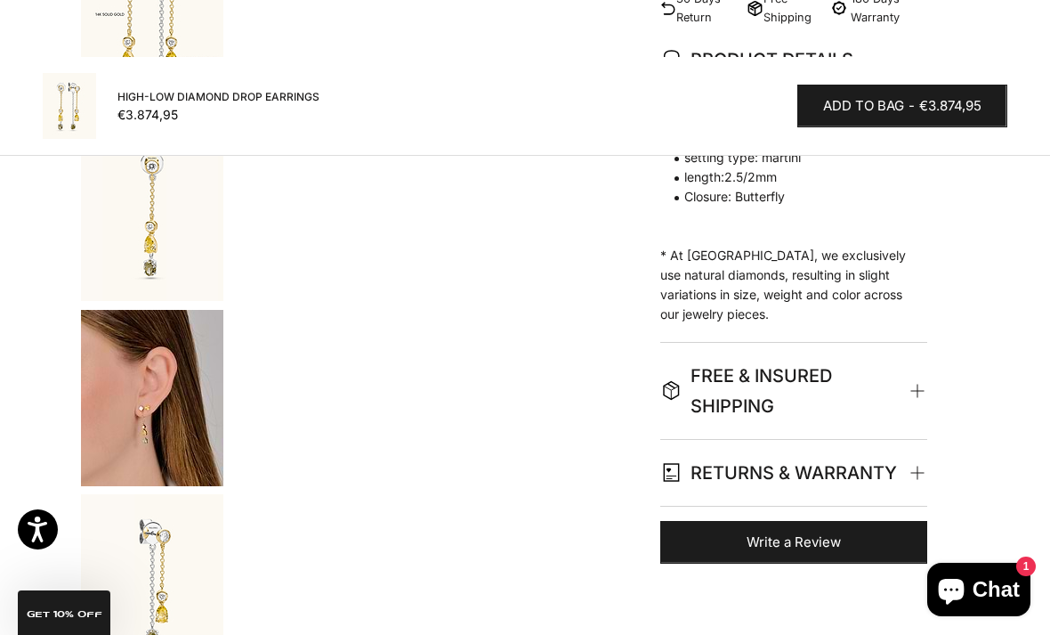
scroll to position [611, 0]
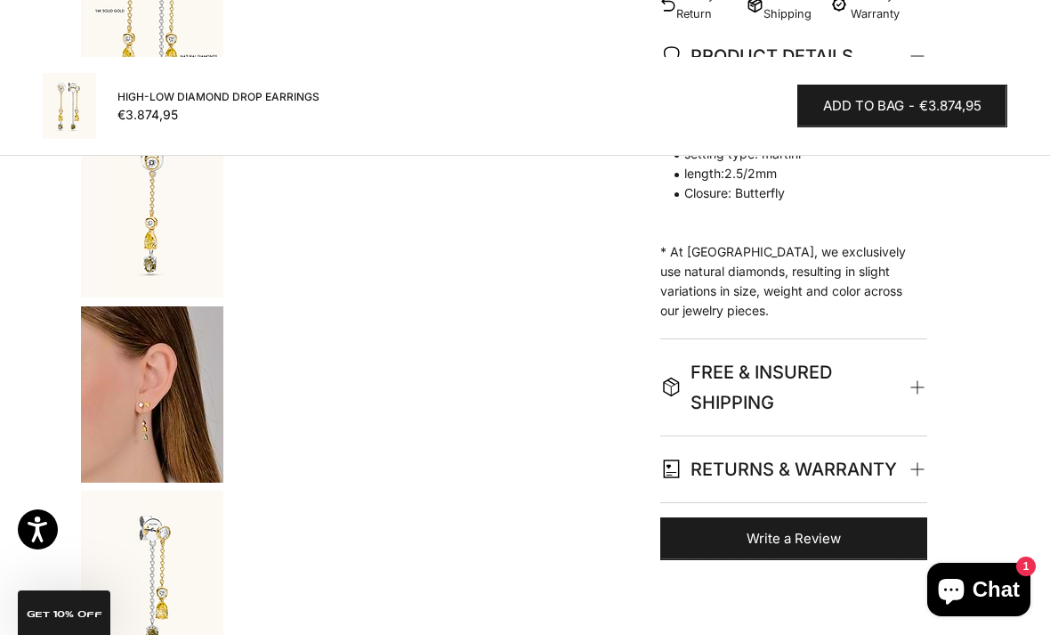
click at [191, 421] on img "Go to item 5" at bounding box center [152, 394] width 142 height 176
click at [202, 546] on img "Go to item 6" at bounding box center [152, 578] width 142 height 176
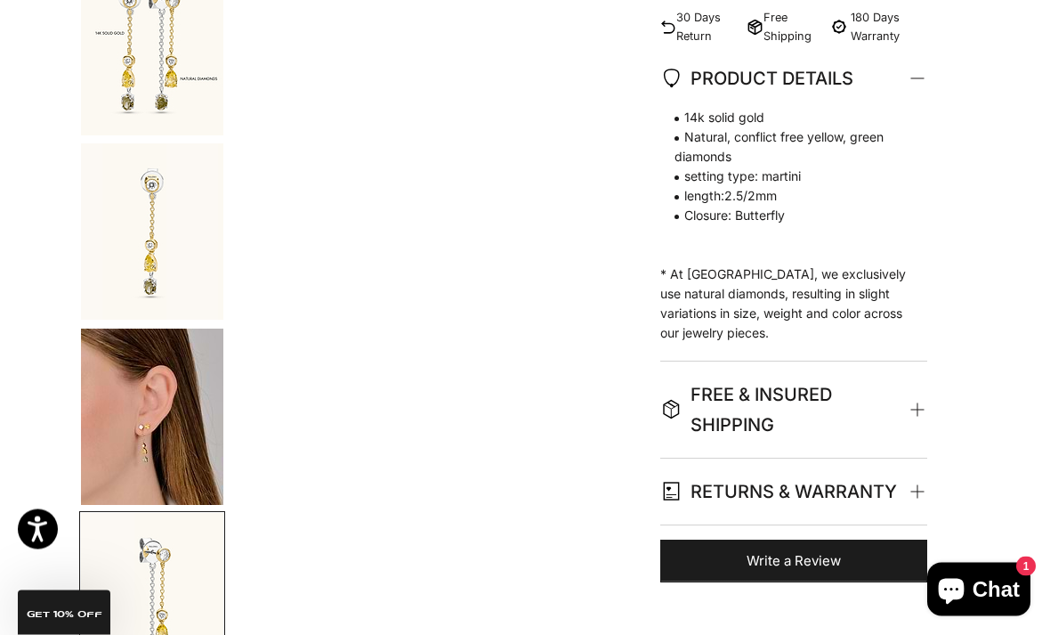
scroll to position [603, 0]
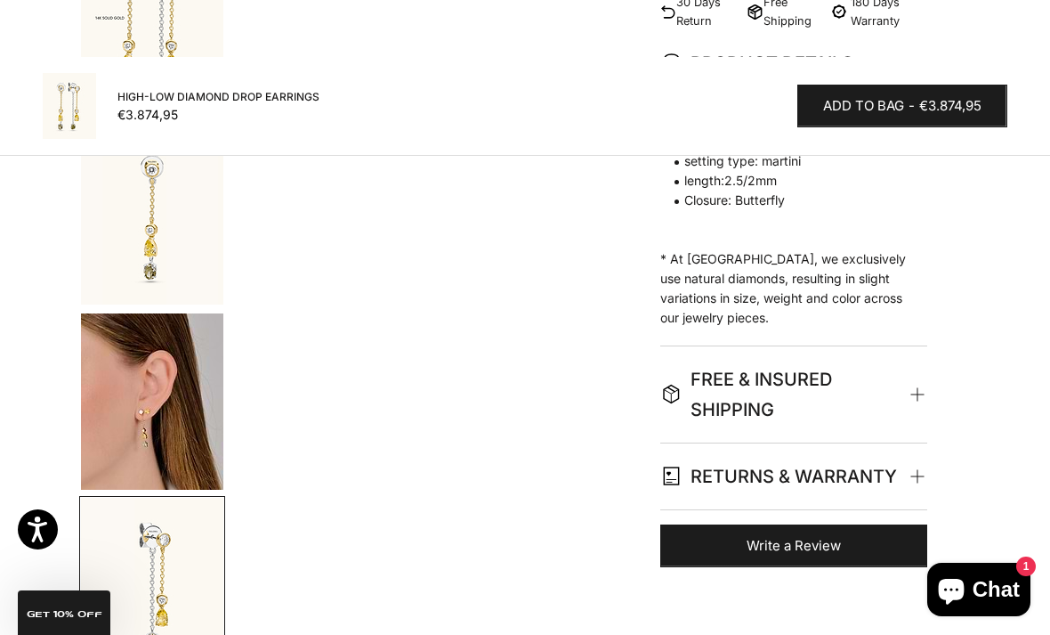
click at [520, 484] on span "RETURNS & WARRANTY" at bounding box center [791, 476] width 262 height 66
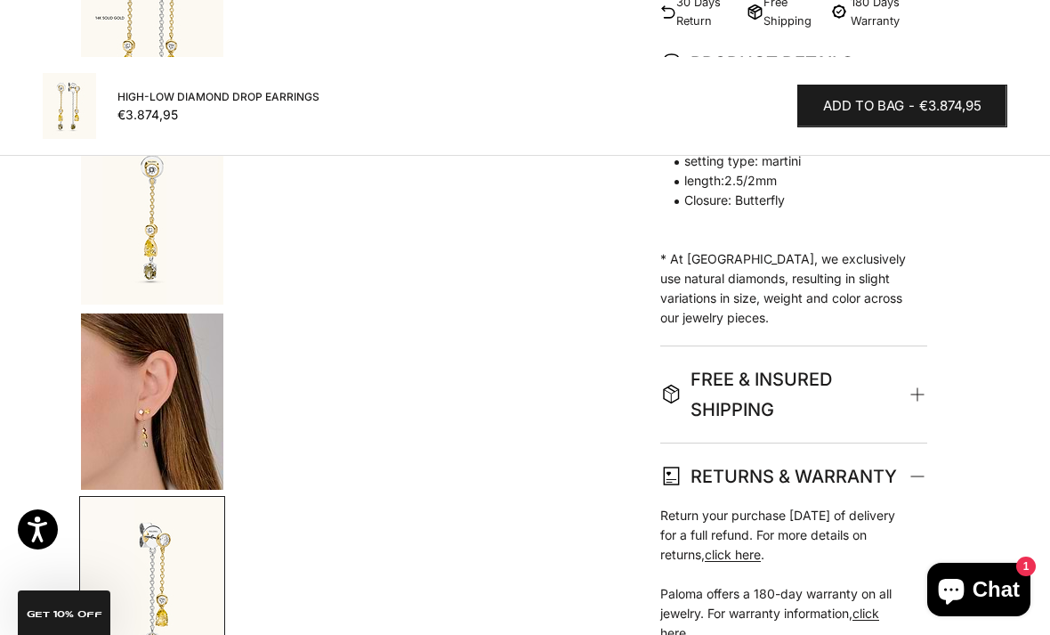
click at [520, 409] on span "FREE & INSURED SHIPPING" at bounding box center [784, 394] width 249 height 61
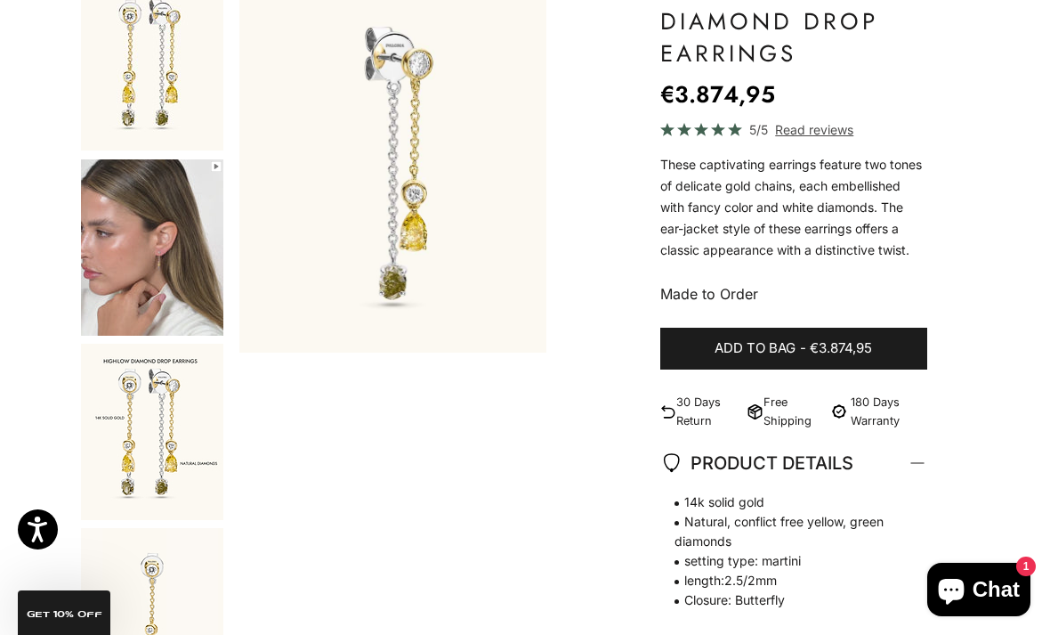
scroll to position [209, 0]
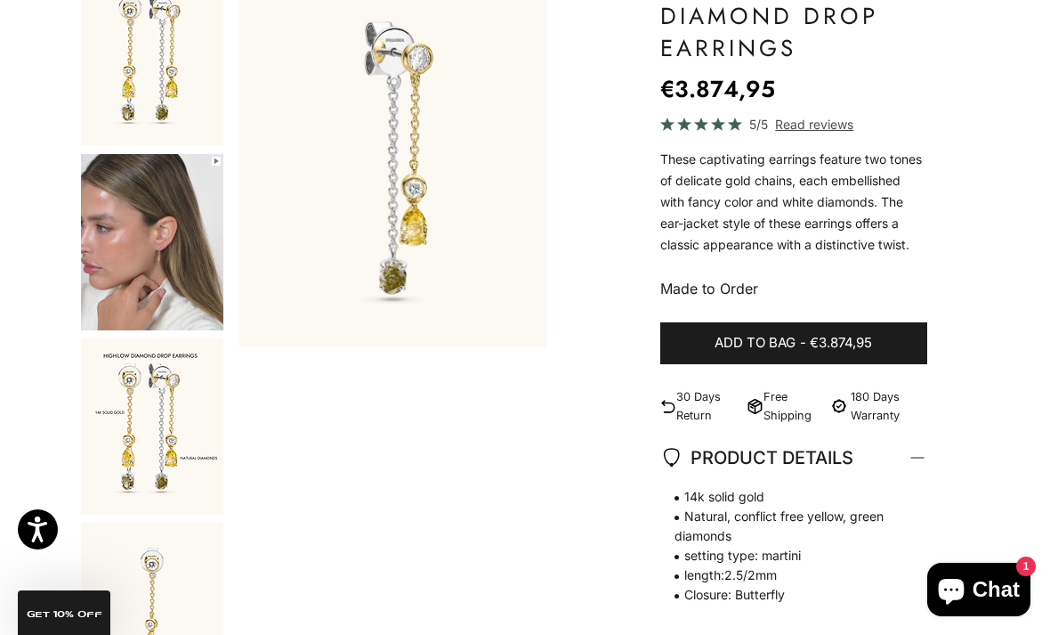
click at [520, 566] on div "14k solid gold Natural, conflict free yellow, green diamonds setting type: mart…" at bounding box center [793, 613] width 267 height 253
click at [520, 445] on summary "PRODUCT DETAILS" at bounding box center [793, 458] width 267 height 66
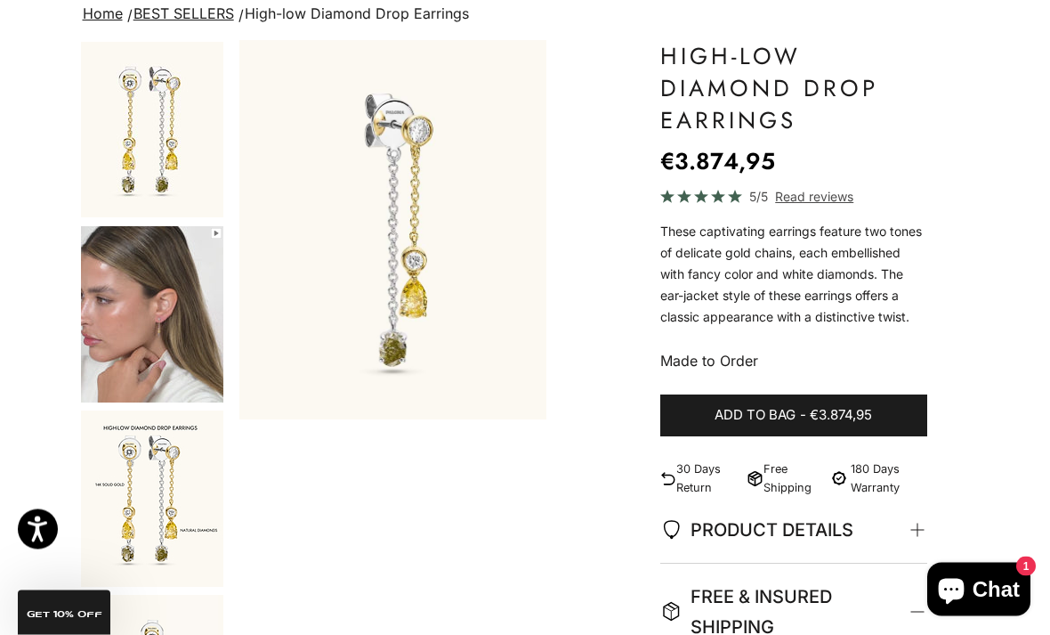
scroll to position [0, 0]
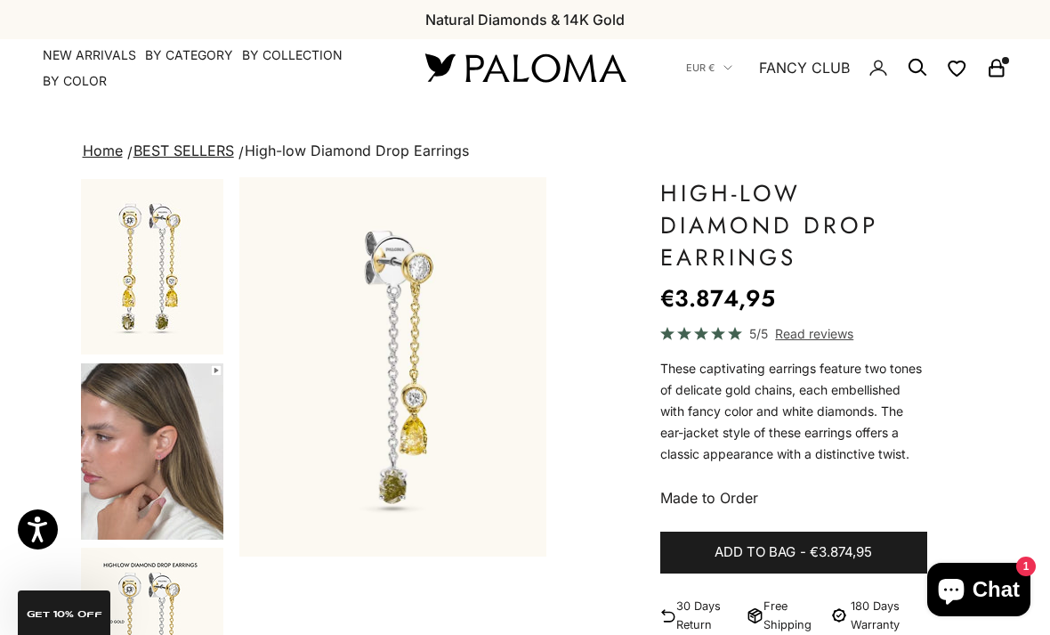
click at [177, 267] on img "Go to item 1" at bounding box center [152, 266] width 142 height 175
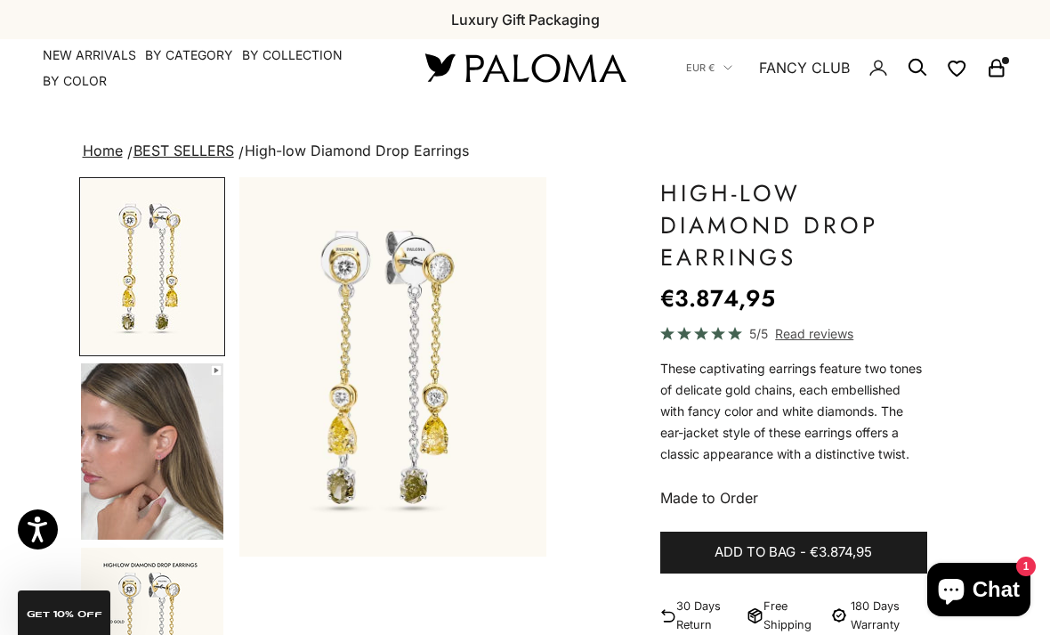
click at [520, 330] on span "Read reviews" at bounding box center [814, 333] width 78 height 20
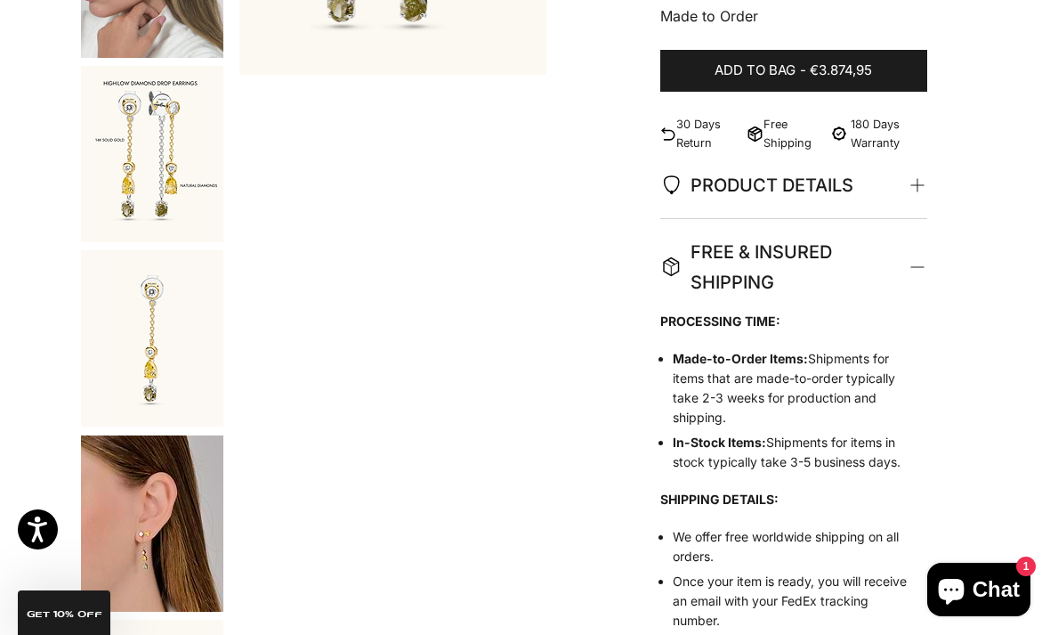
scroll to position [501, 0]
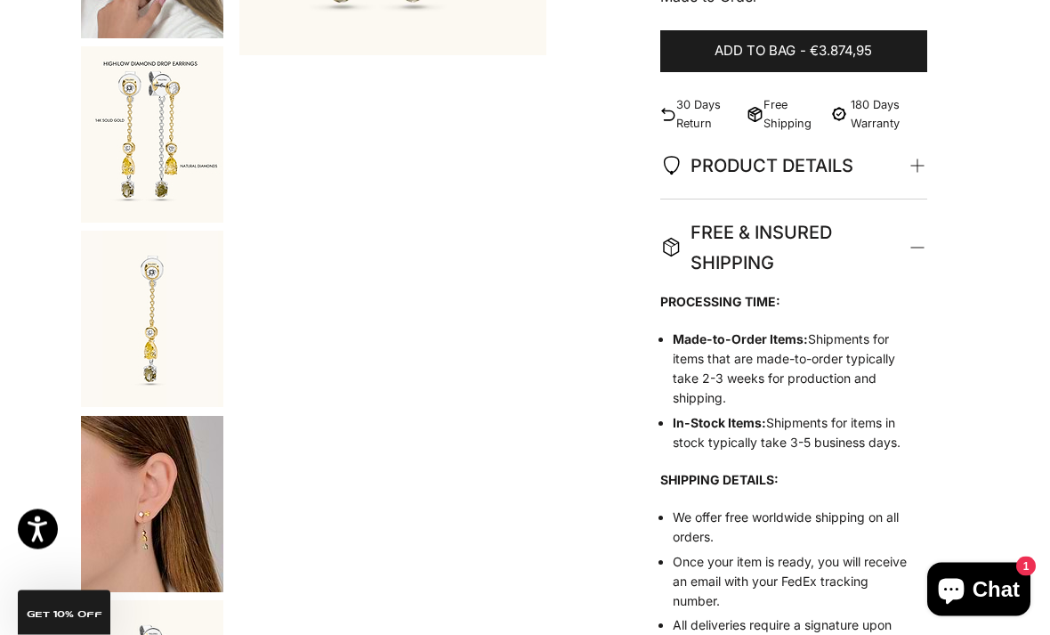
click at [181, 490] on img "Go to item 5" at bounding box center [152, 505] width 142 height 176
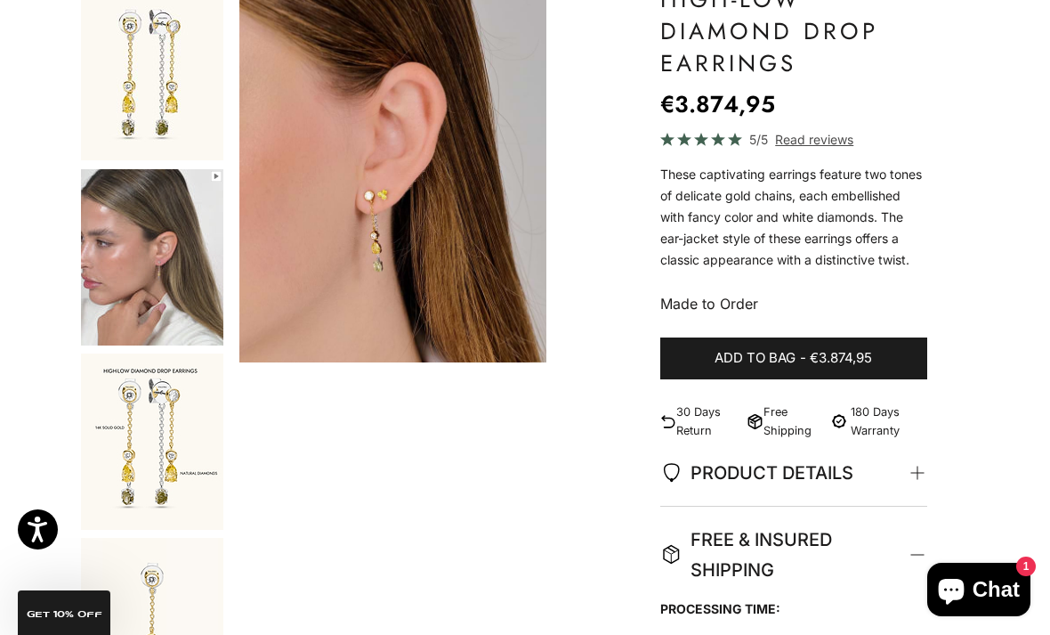
scroll to position [195, 0]
